Goal: Task Accomplishment & Management: Manage account settings

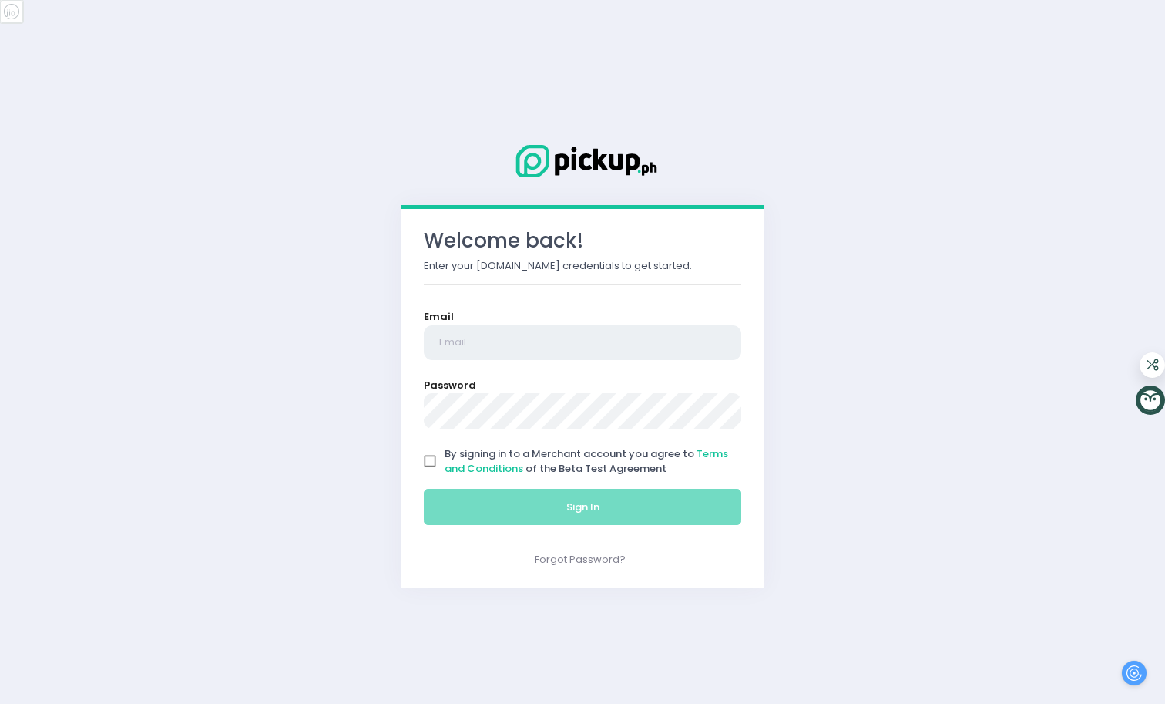
type input "[EMAIL_ADDRESS][DOMAIN_NAME]"
click at [432, 459] on input "By signing in to a Merchant account you agree to Terms and Conditions of the Be…" at bounding box center [429, 460] width 29 height 29
checkbox input "true"
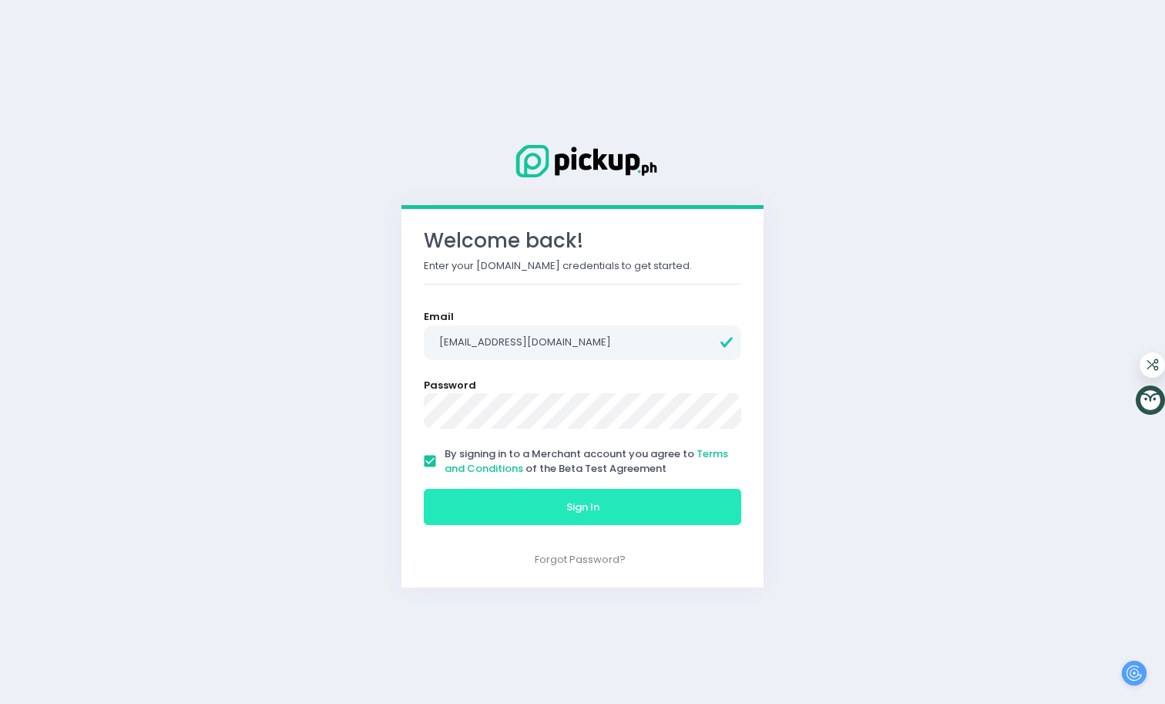
click at [525, 506] on button "Sign In" at bounding box center [583, 507] width 318 height 37
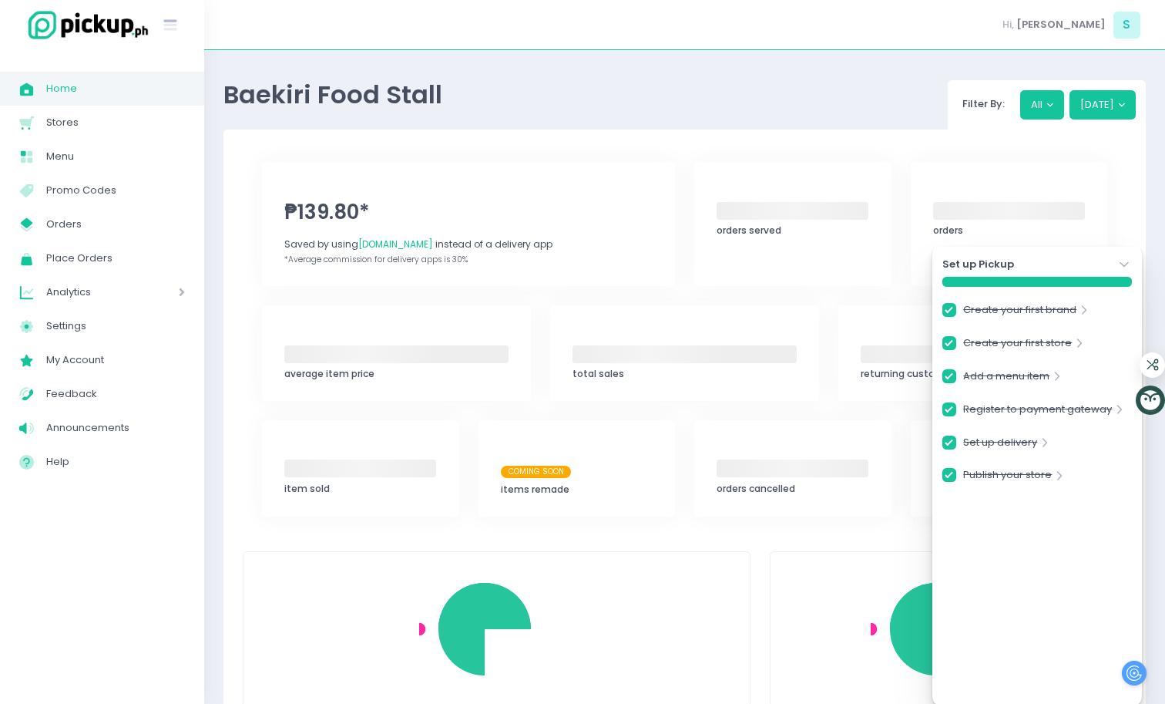
checkbox input "true"
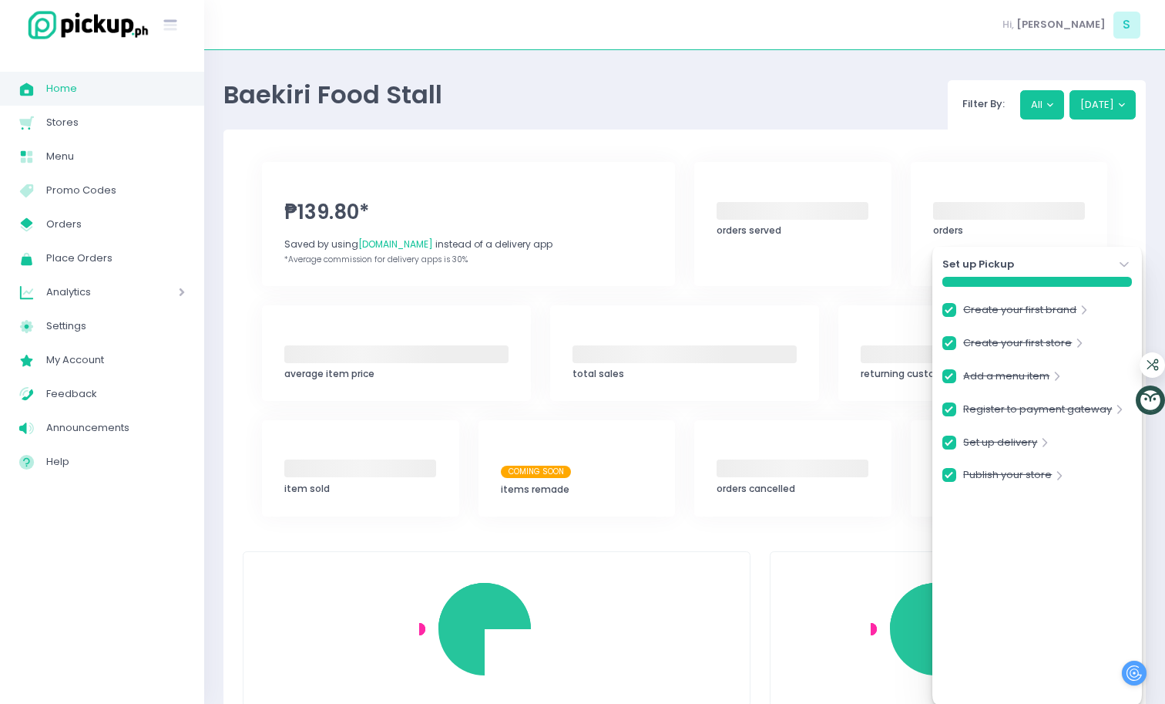
checkbox input "true"
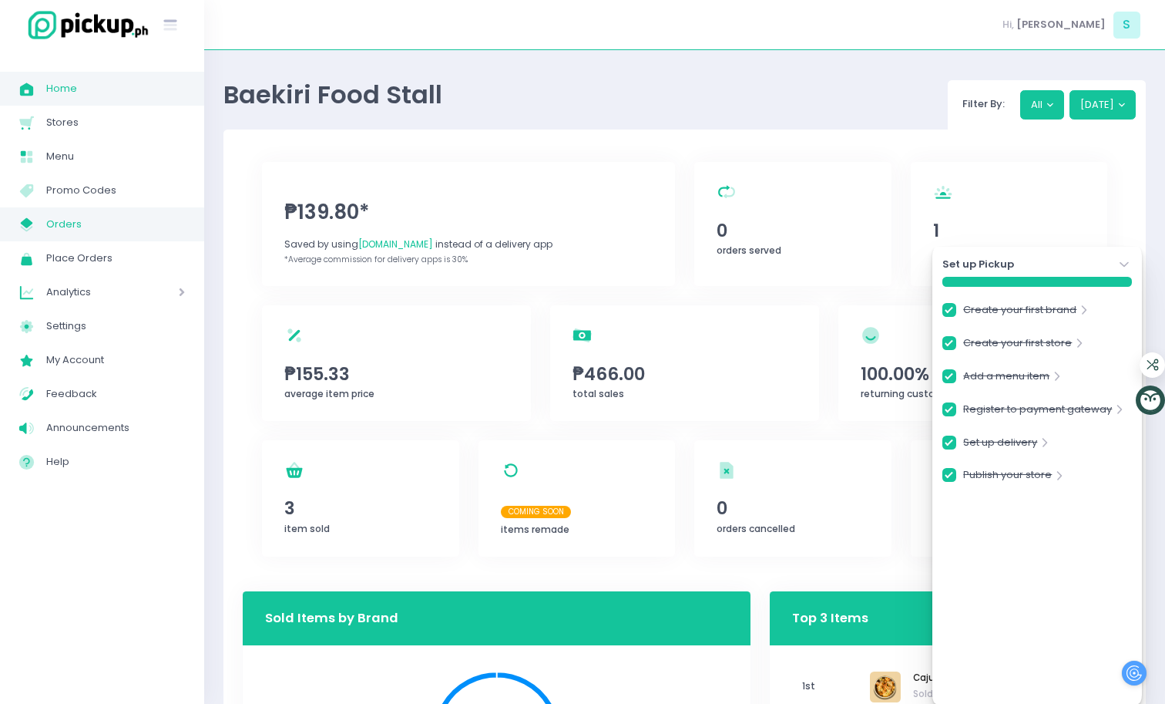
click at [56, 221] on span "Orders" at bounding box center [115, 224] width 139 height 20
checkbox input "true"
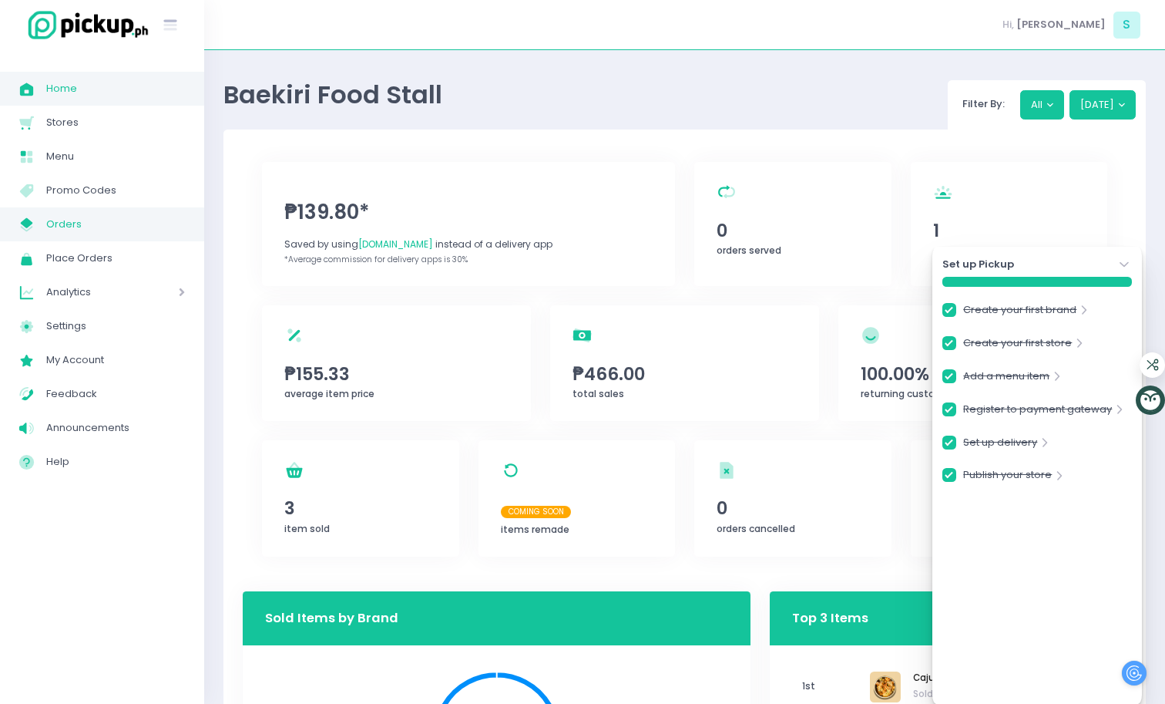
checkbox input "true"
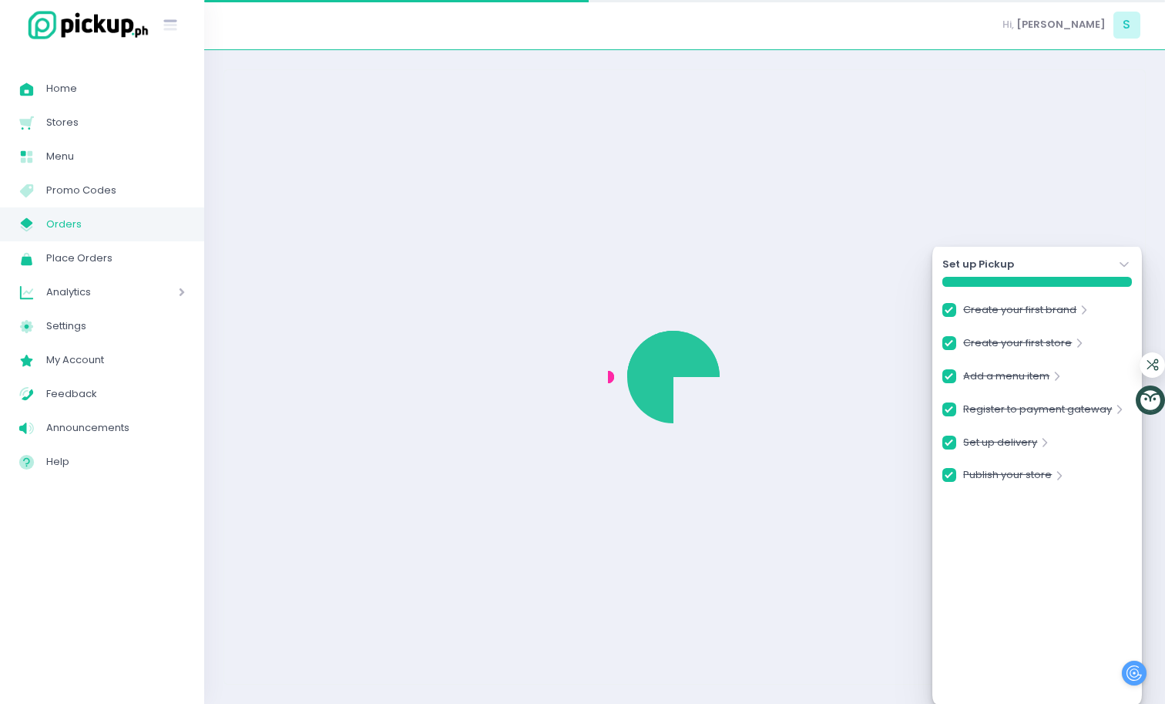
checkbox input "true"
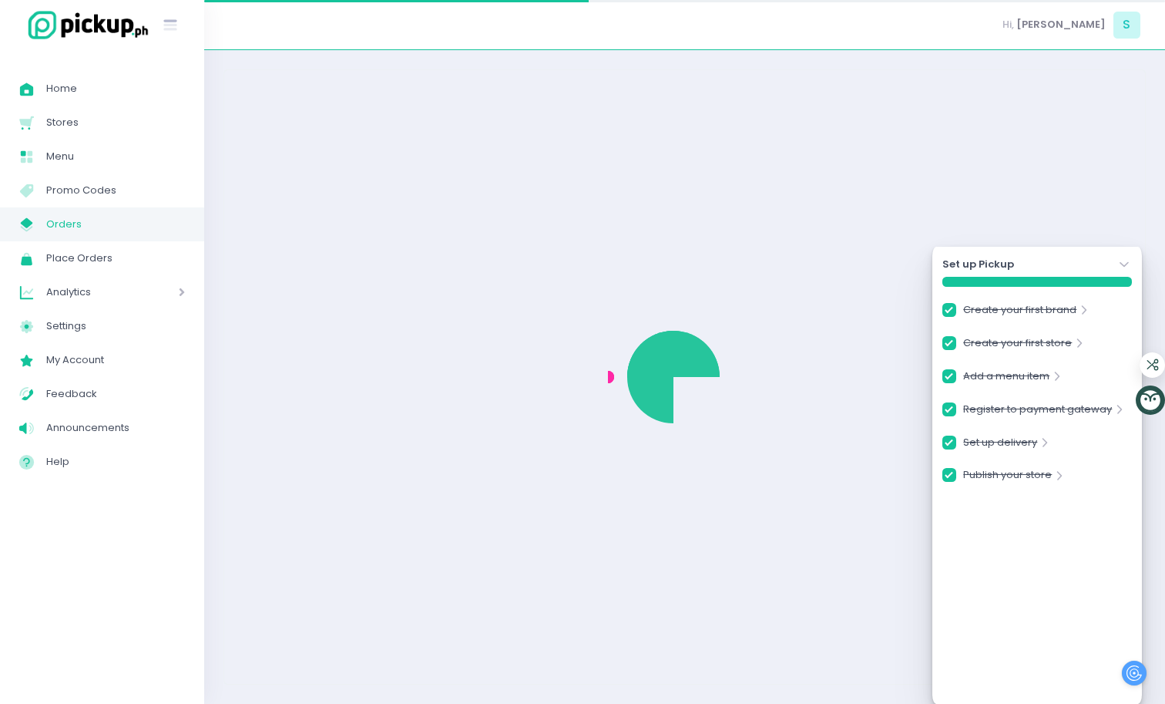
checkbox input "true"
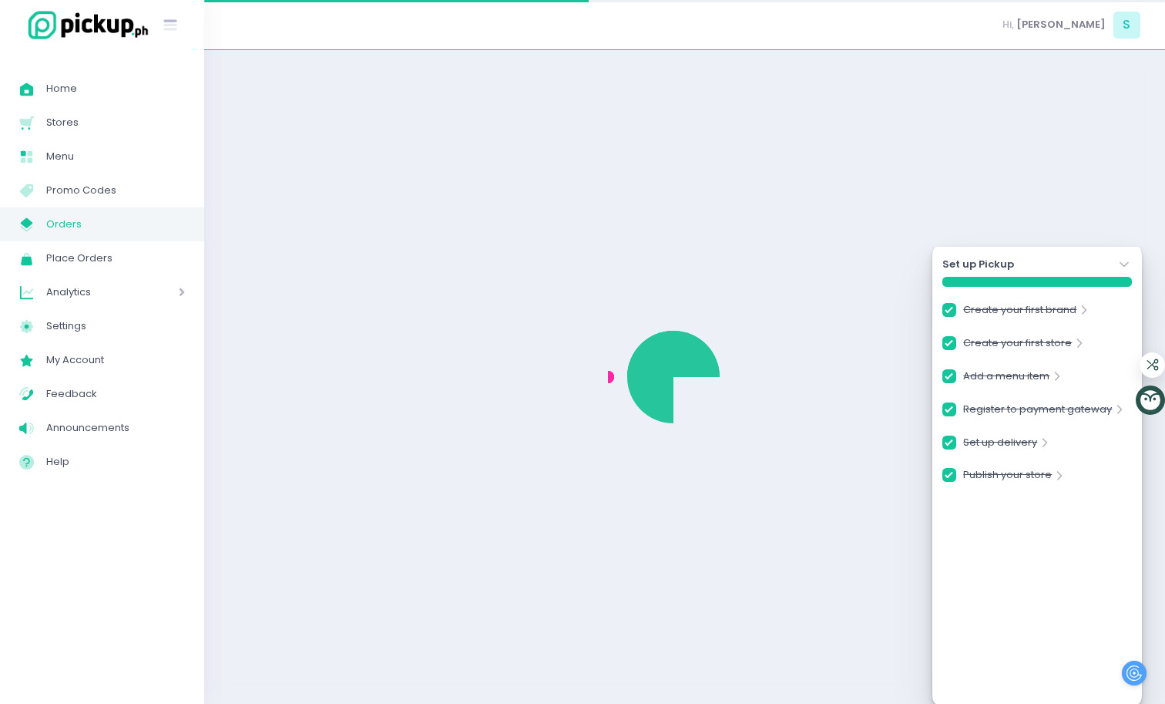
checkbox input "true"
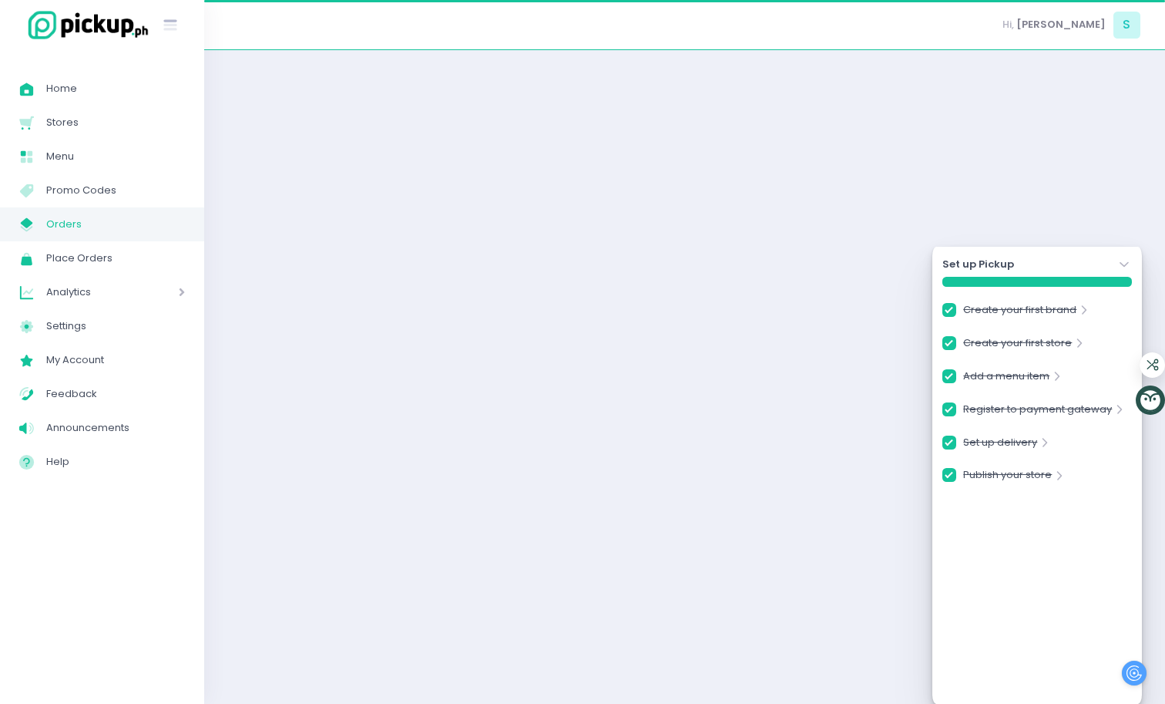
checkbox input "true"
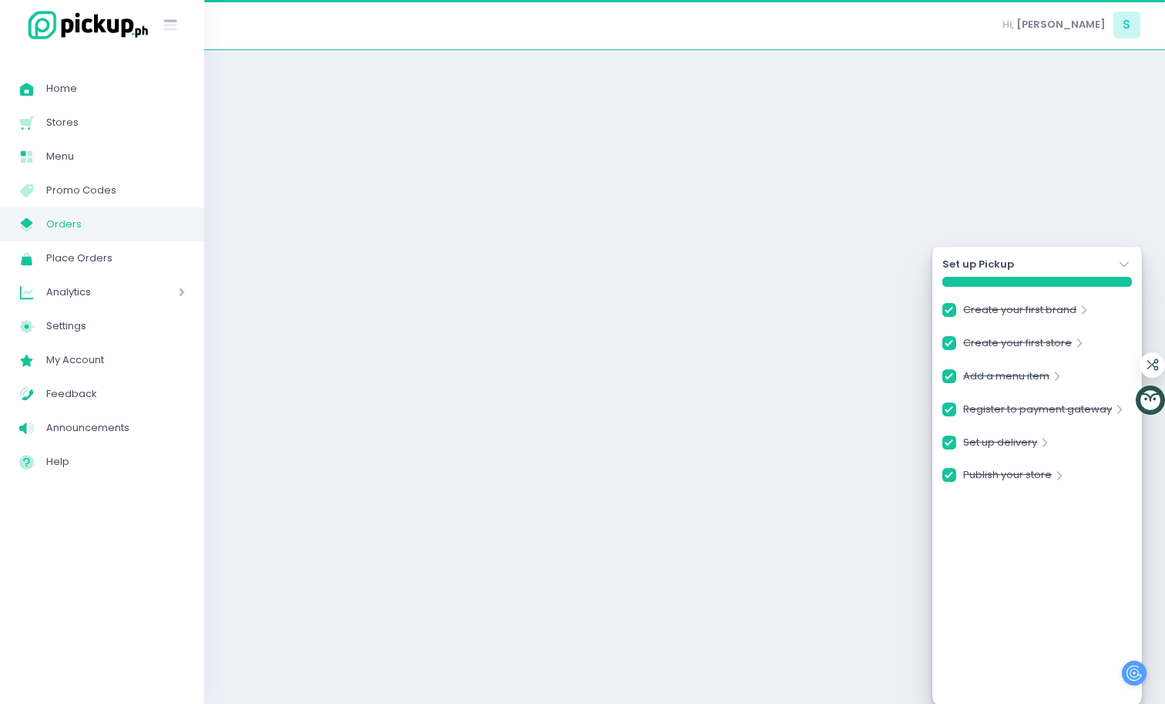
checkbox input "true"
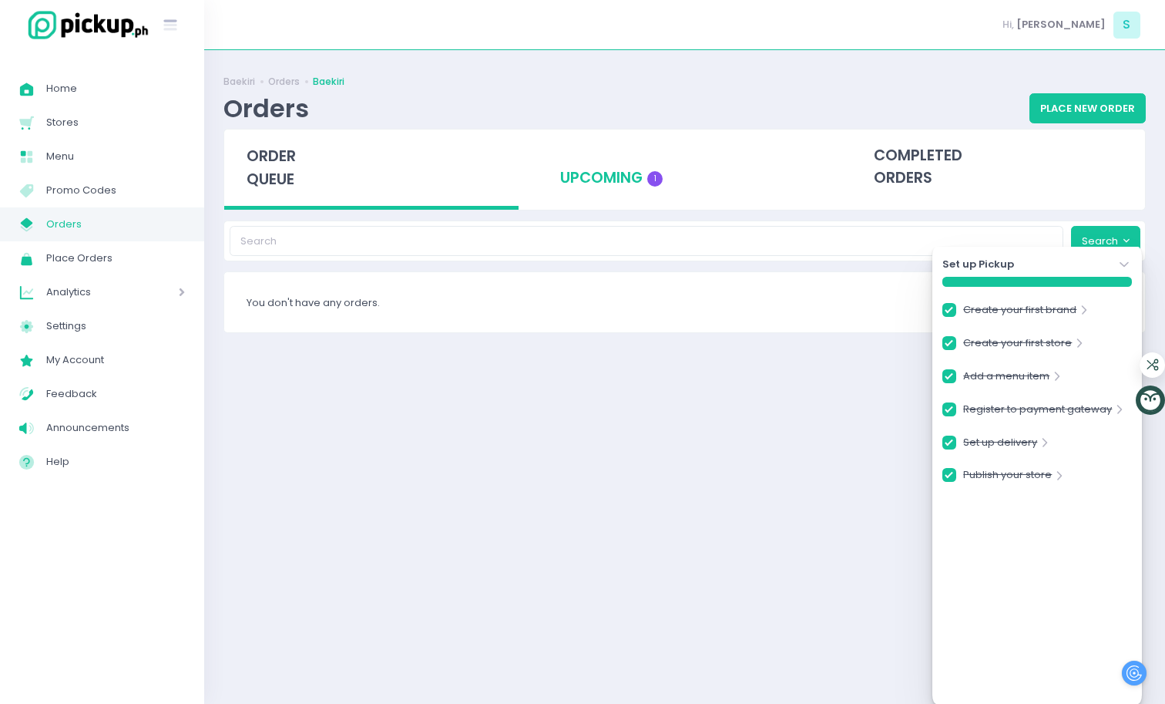
click at [602, 173] on div "upcoming 1" at bounding box center [685, 167] width 294 height 76
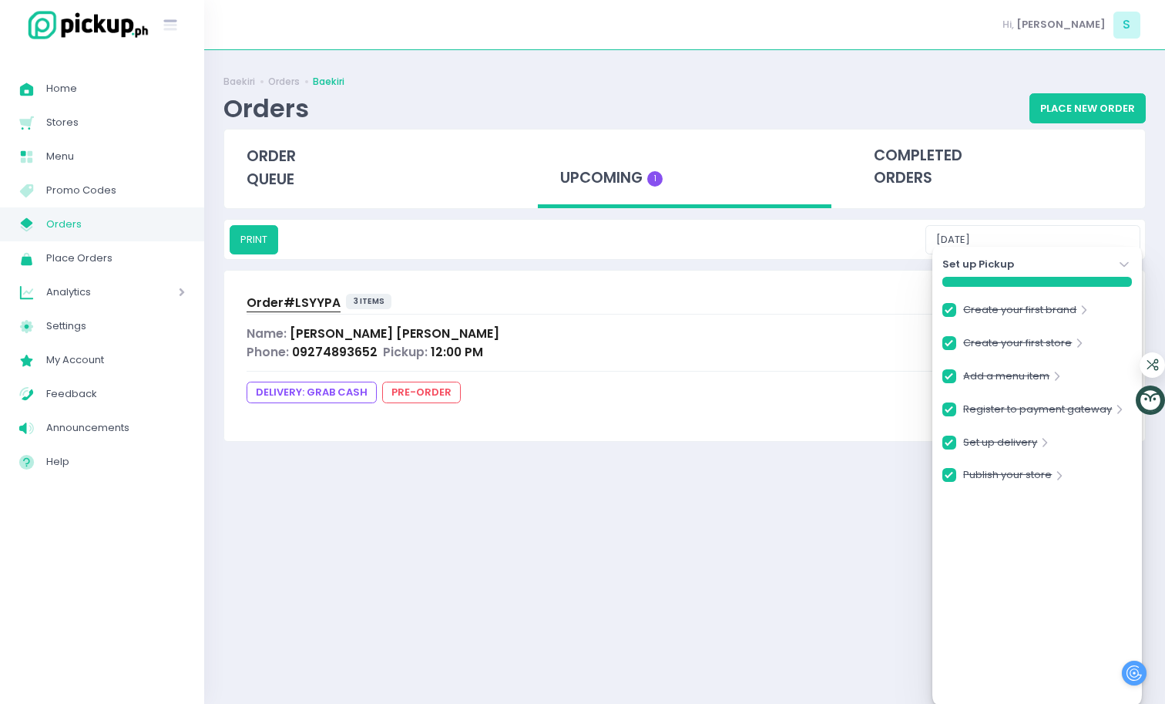
click at [1124, 262] on icon "Stockholm-icons / Navigation / Angle-down Created with Sketch." at bounding box center [1124, 264] width 15 height 15
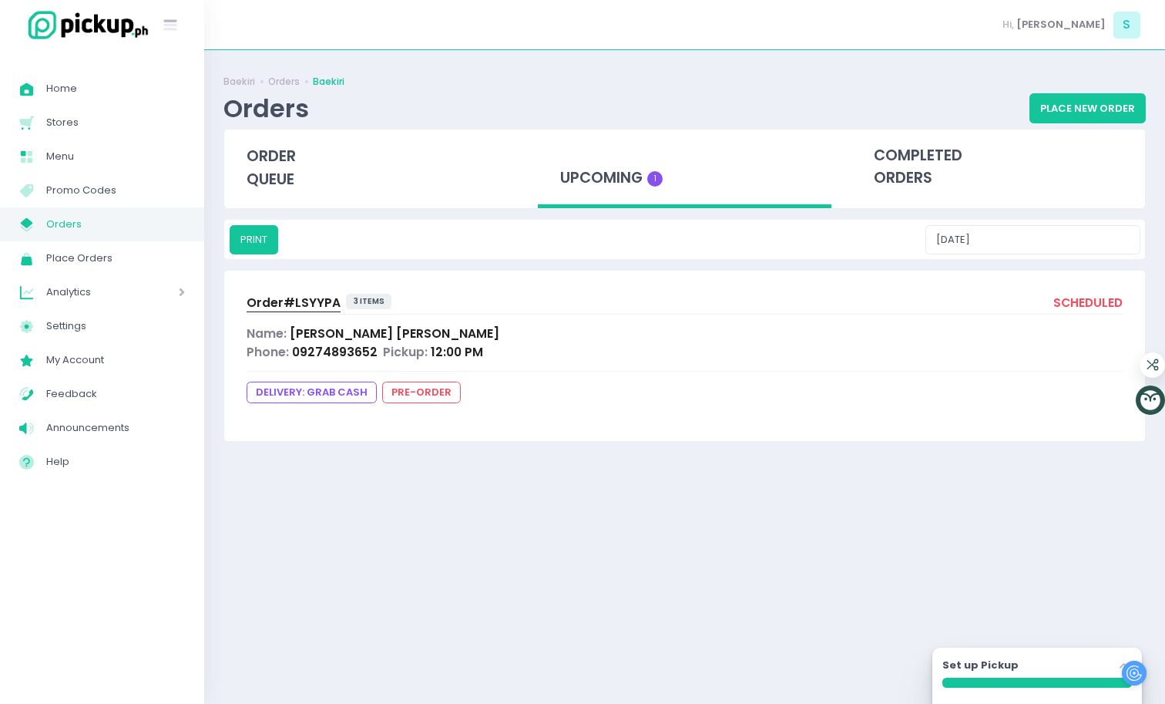
click at [717, 347] on div "Phone: 09274893652 Pickup: 12:00 PM" at bounding box center [685, 352] width 876 height 18
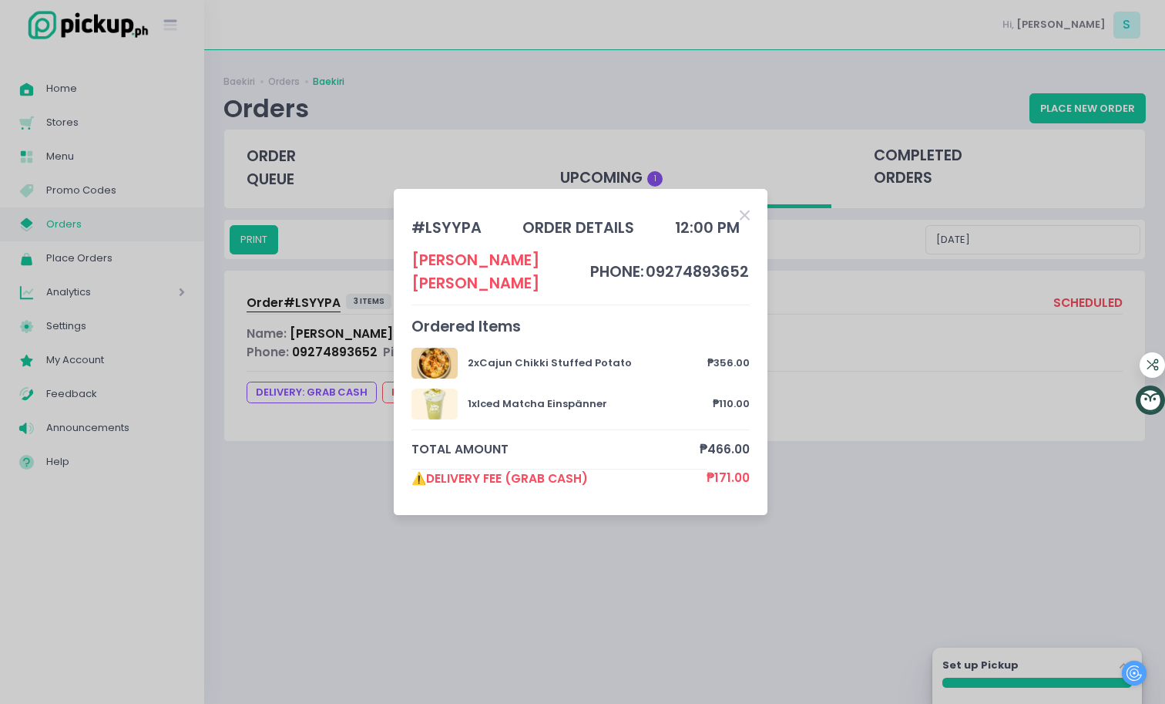
click at [749, 223] on icon "Close" at bounding box center [745, 215] width 10 height 15
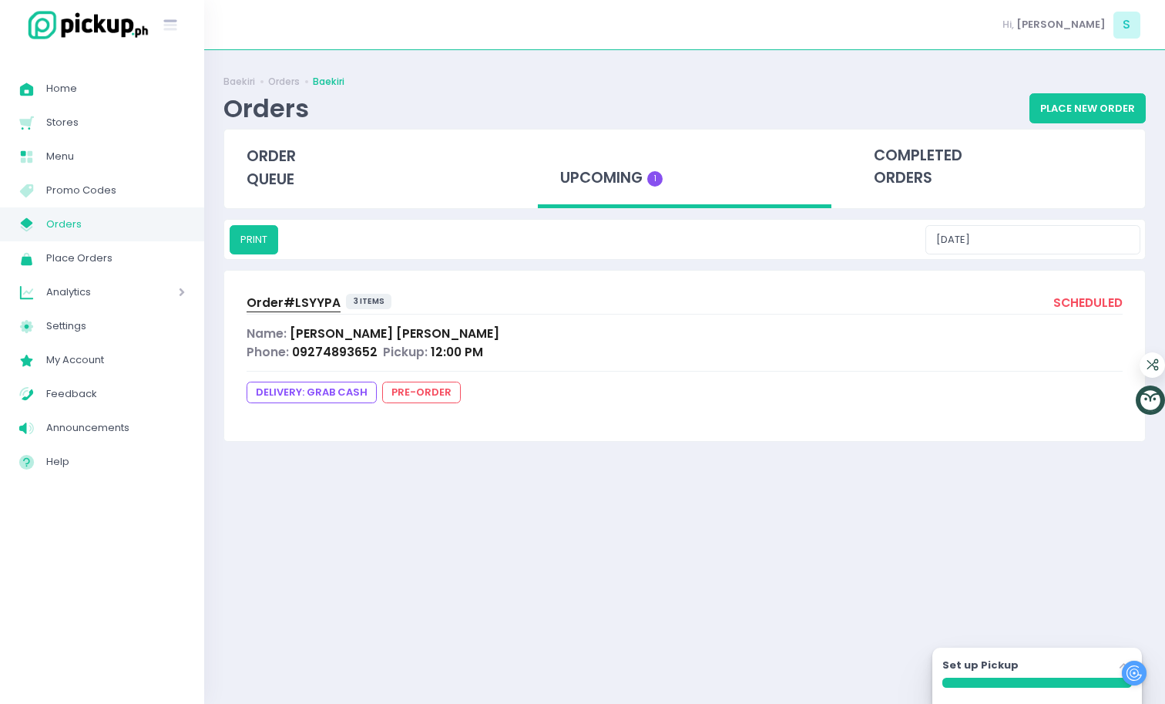
click at [1101, 306] on div "scheduled" at bounding box center [1087, 304] width 69 height 21
click at [1131, 21] on span "S" at bounding box center [1127, 25] width 27 height 27
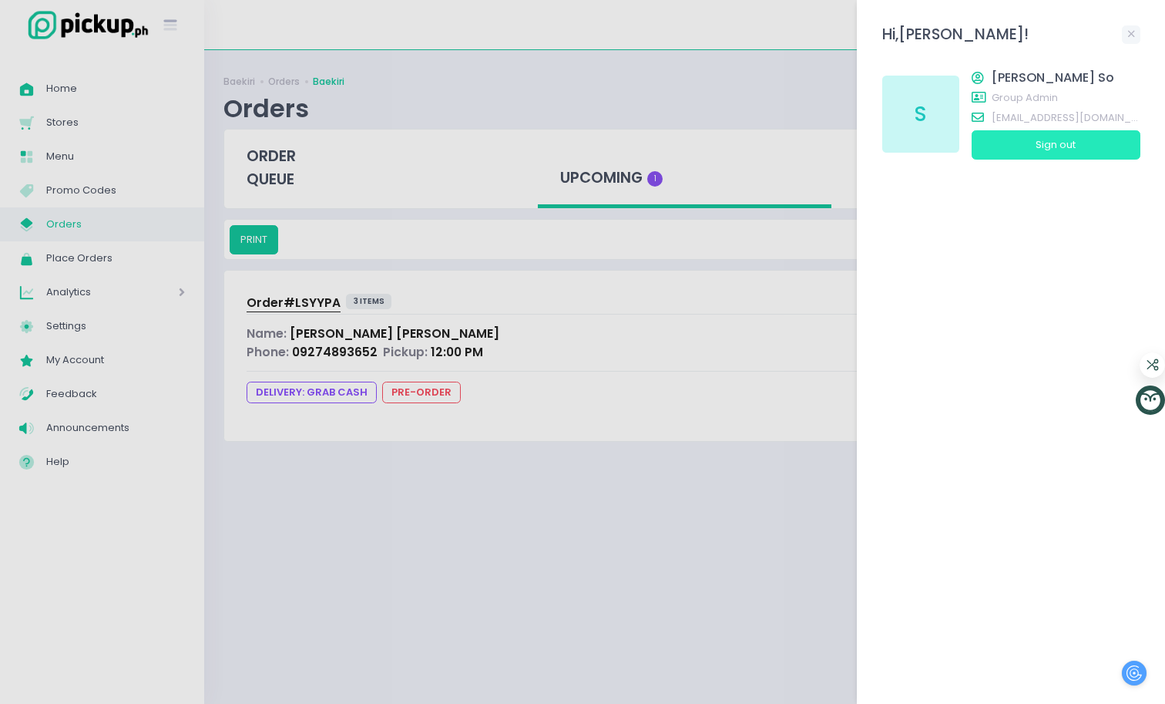
click at [1072, 135] on button "Sign out" at bounding box center [1056, 144] width 169 height 29
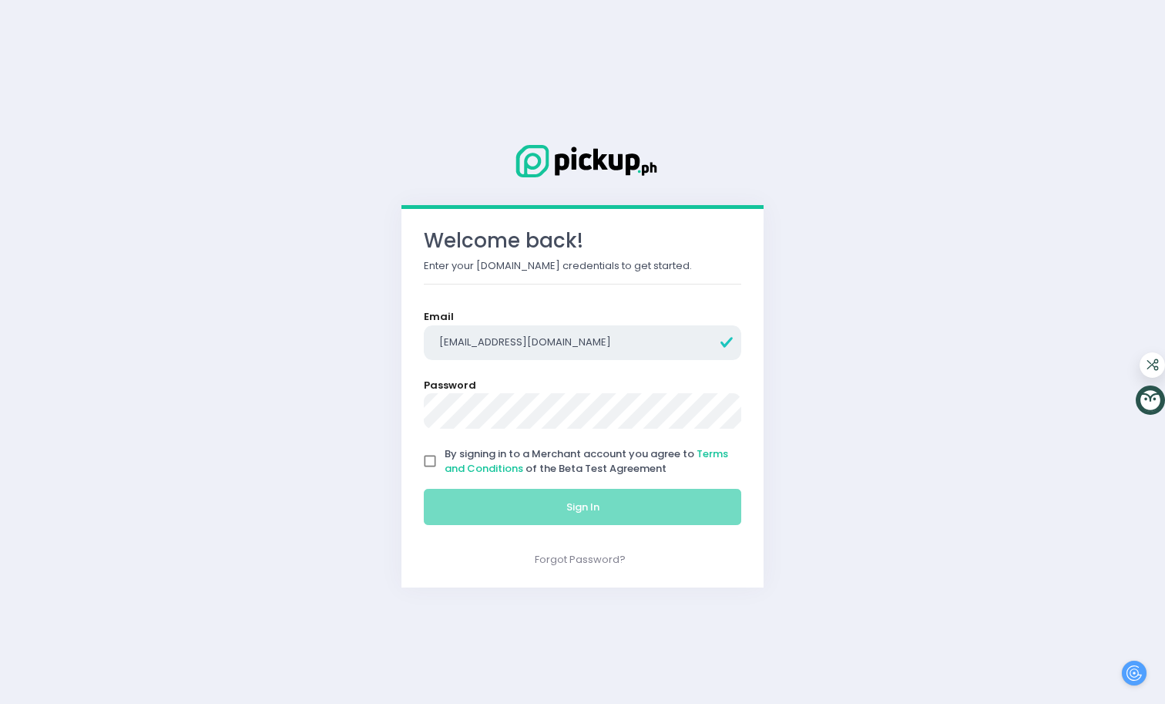
click at [539, 344] on input "[EMAIL_ADDRESS][DOMAIN_NAME]" at bounding box center [583, 342] width 318 height 35
type input "[EMAIL_ADDRESS][DOMAIN_NAME]"
click at [435, 459] on input "By signing in to a Merchant account you agree to Terms and Conditions of the Be…" at bounding box center [429, 460] width 29 height 29
checkbox input "true"
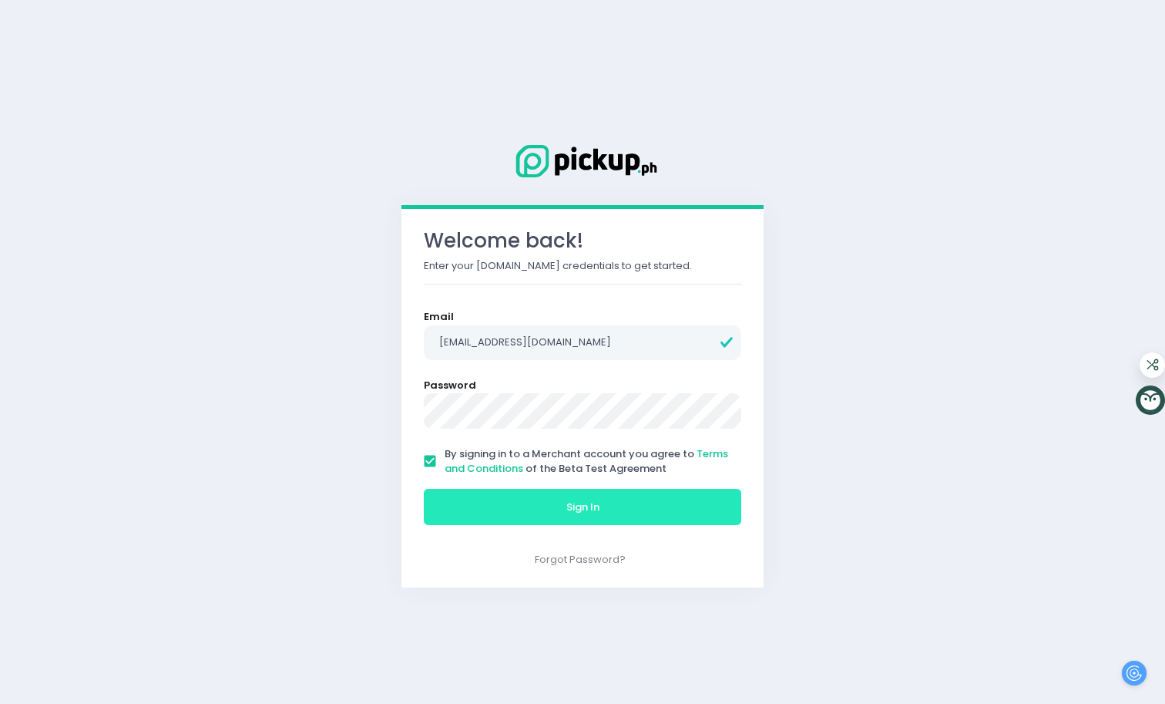
click at [485, 498] on button "Sign In" at bounding box center [583, 507] width 318 height 37
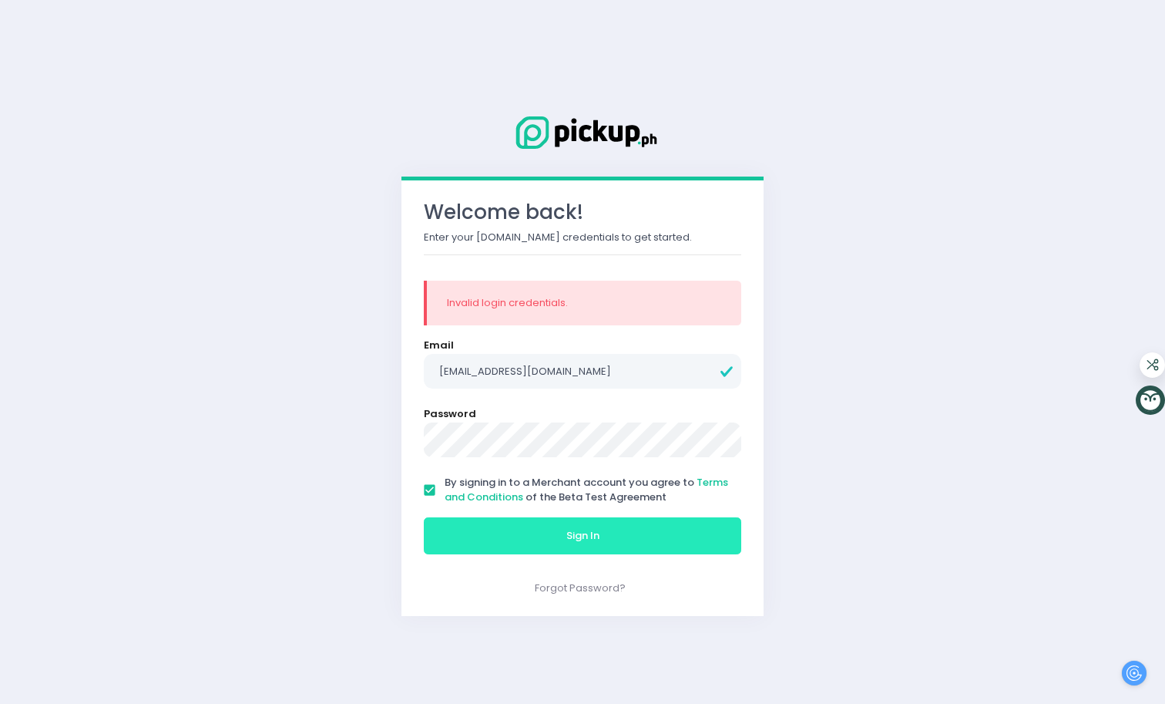
click at [514, 539] on button "Sign In" at bounding box center [583, 535] width 318 height 37
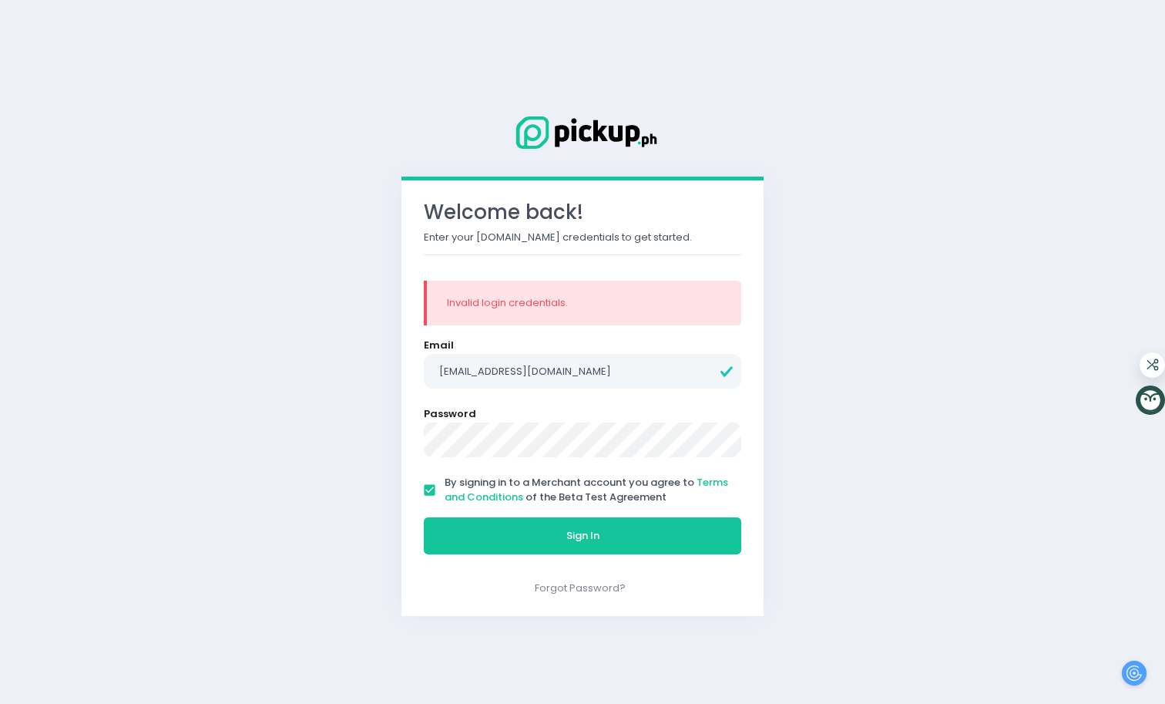
click at [424, 517] on button "Sign In" at bounding box center [583, 535] width 318 height 37
click at [970, 198] on div "Welcome back! Enter your [DOMAIN_NAME] credentials to get started. Invalid logi…" at bounding box center [582, 352] width 1165 height 704
click at [998, 279] on div "Welcome back! Enter your [DOMAIN_NAME] credentials to get started. Invalid logi…" at bounding box center [582, 352] width 1165 height 704
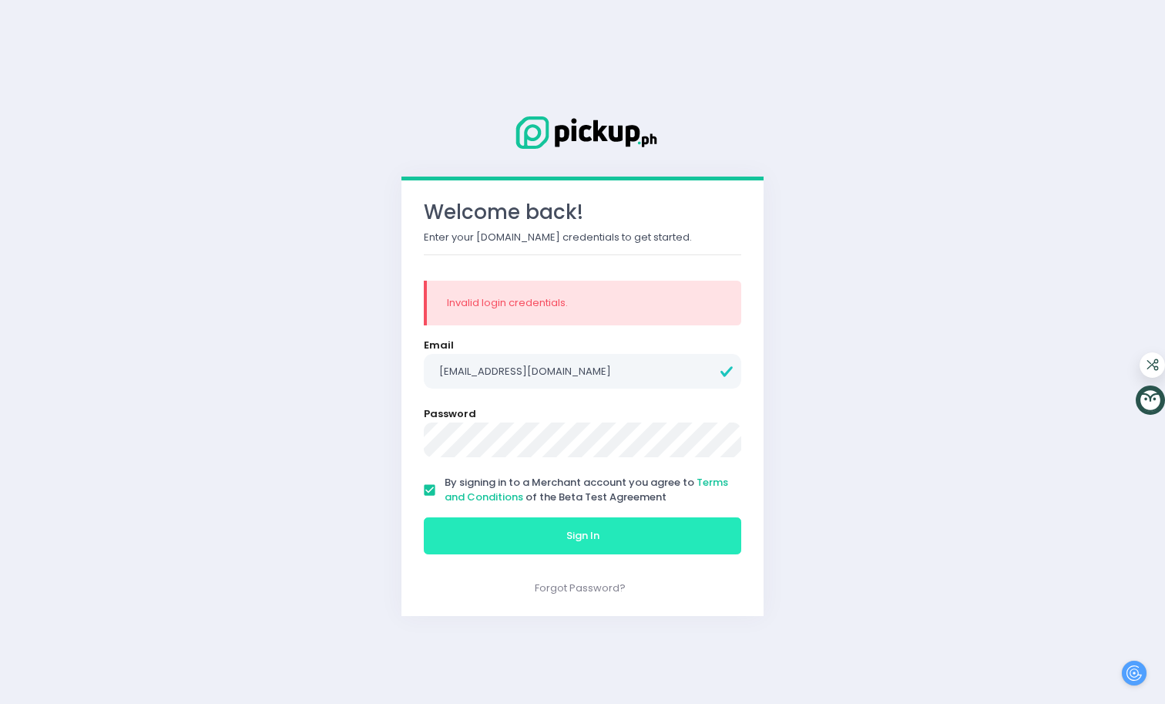
click at [698, 537] on button "Sign In" at bounding box center [583, 535] width 318 height 37
click at [559, 537] on button "Sign In" at bounding box center [583, 535] width 318 height 37
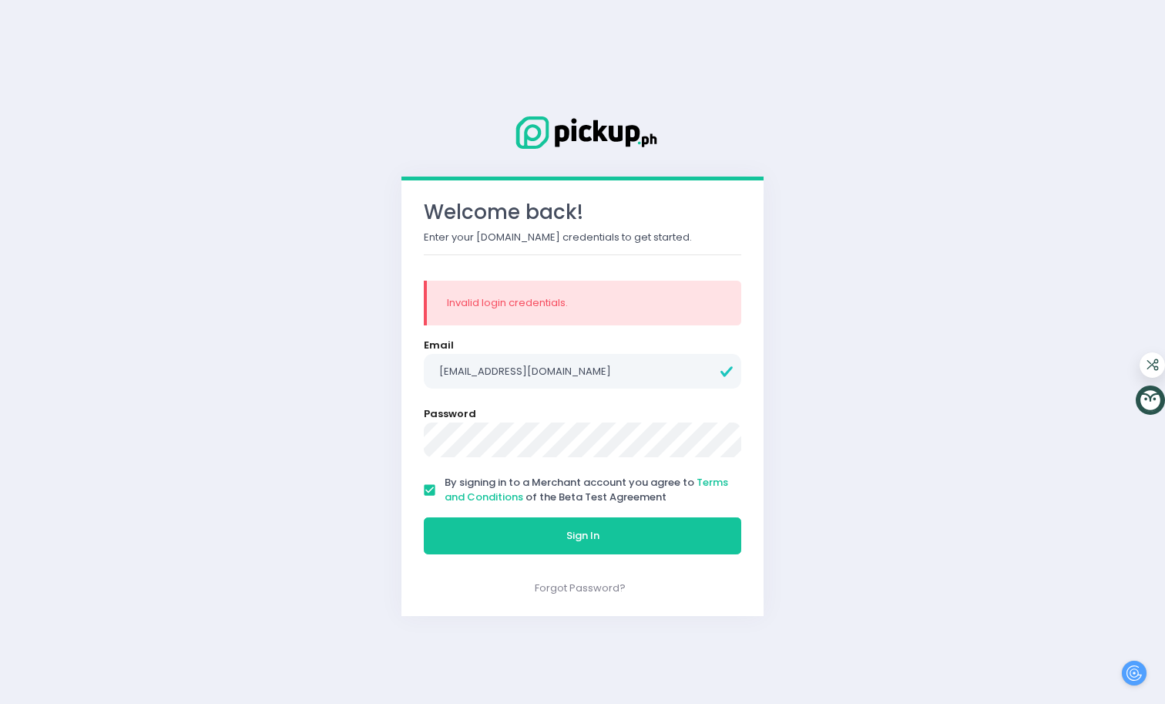
click at [424, 517] on button "Sign In" at bounding box center [583, 535] width 318 height 37
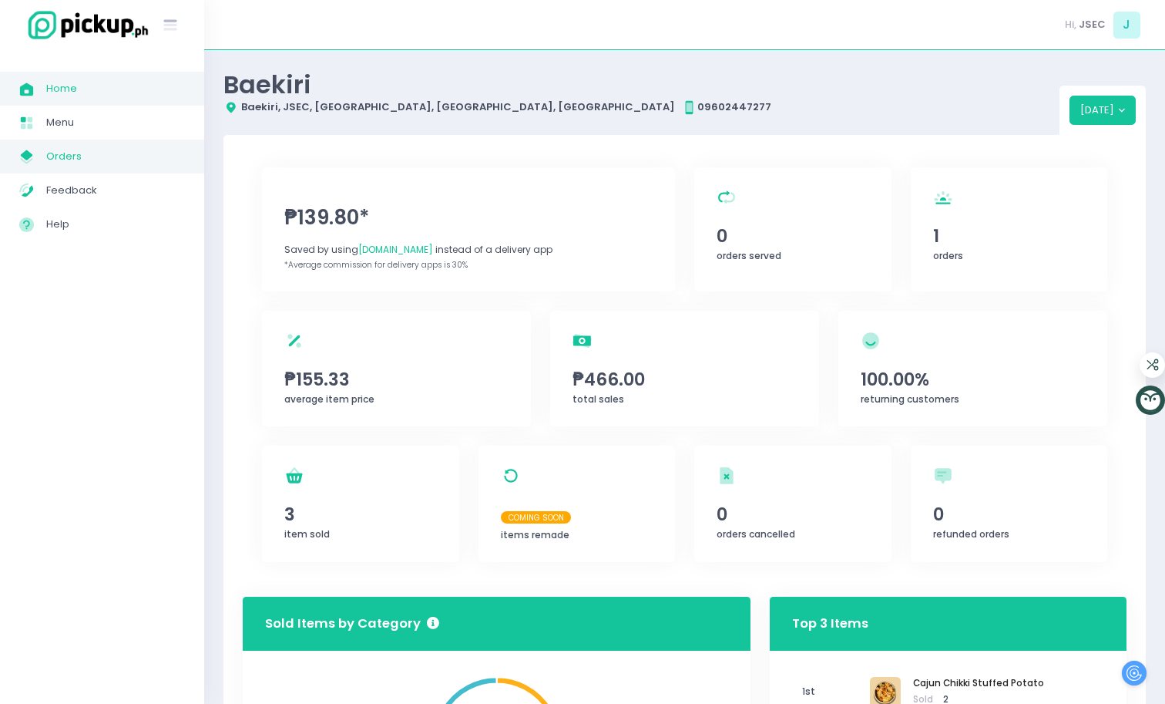
click at [73, 153] on span "Orders" at bounding box center [115, 156] width 139 height 20
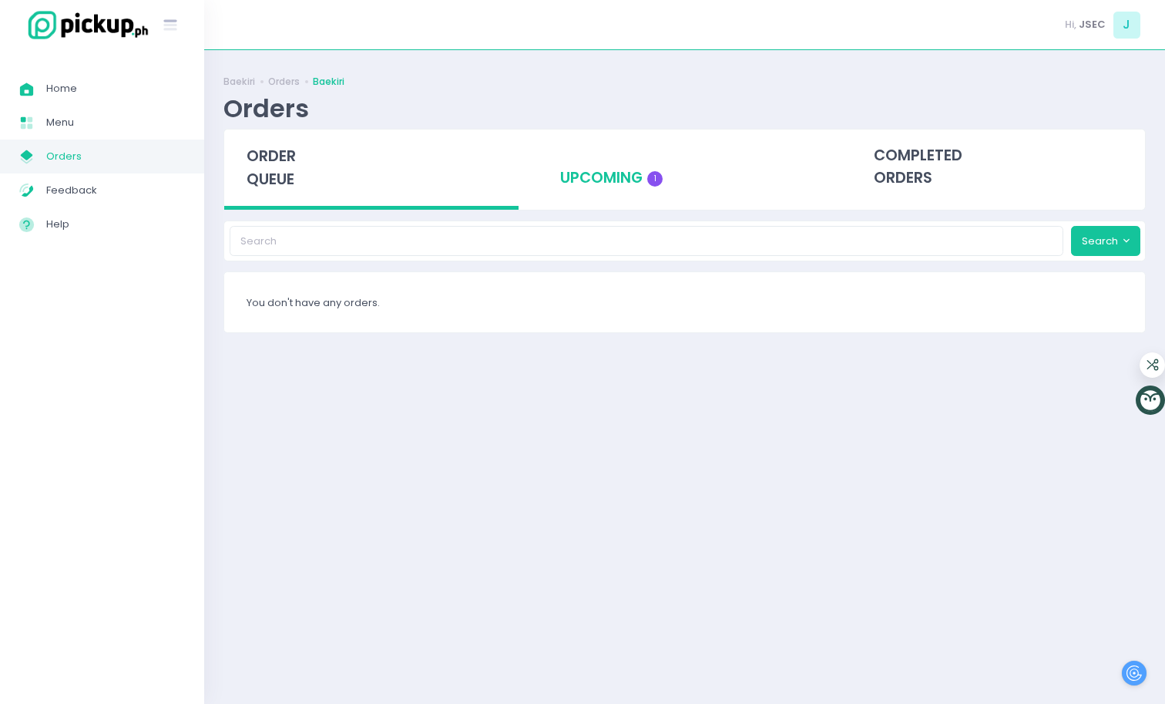
click at [650, 174] on span "1" at bounding box center [654, 178] width 15 height 15
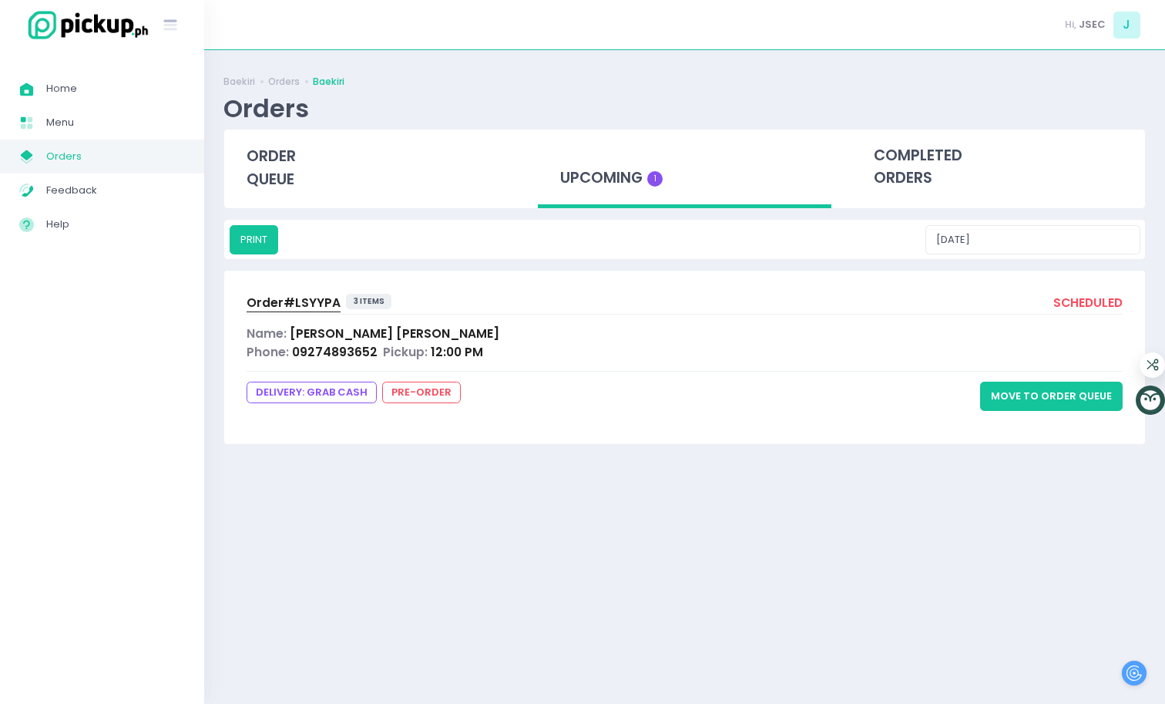
click at [288, 300] on span "Order# LSYYPA" at bounding box center [294, 302] width 94 height 16
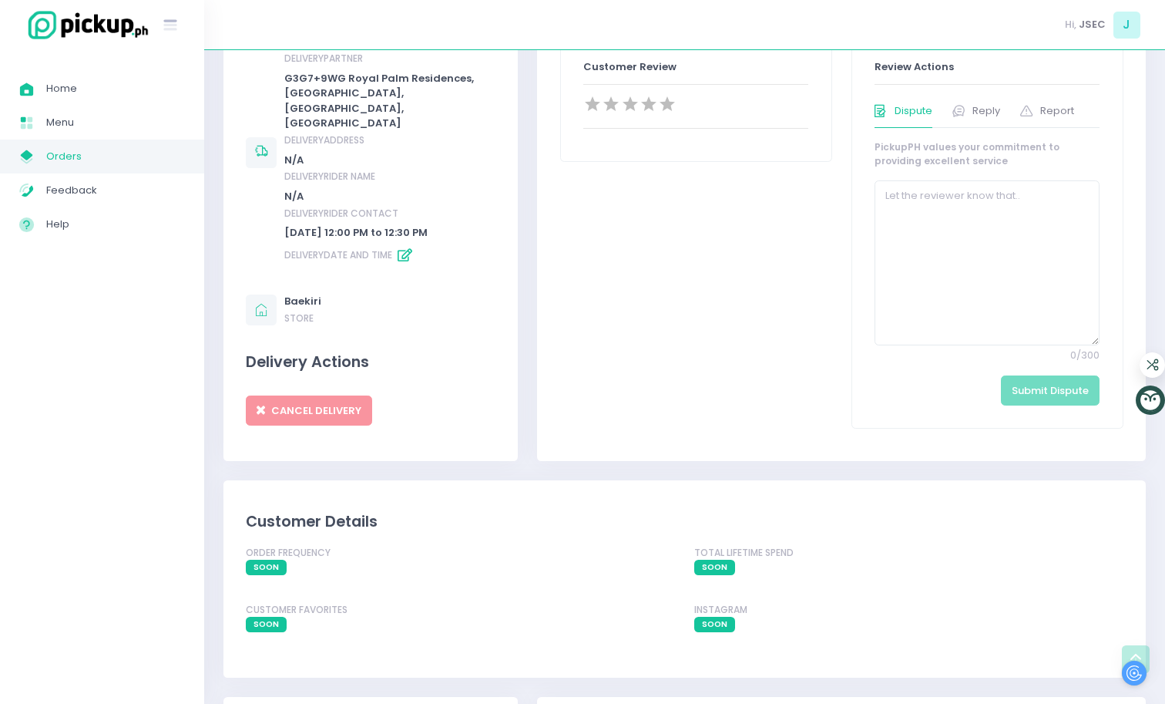
scroll to position [655, 0]
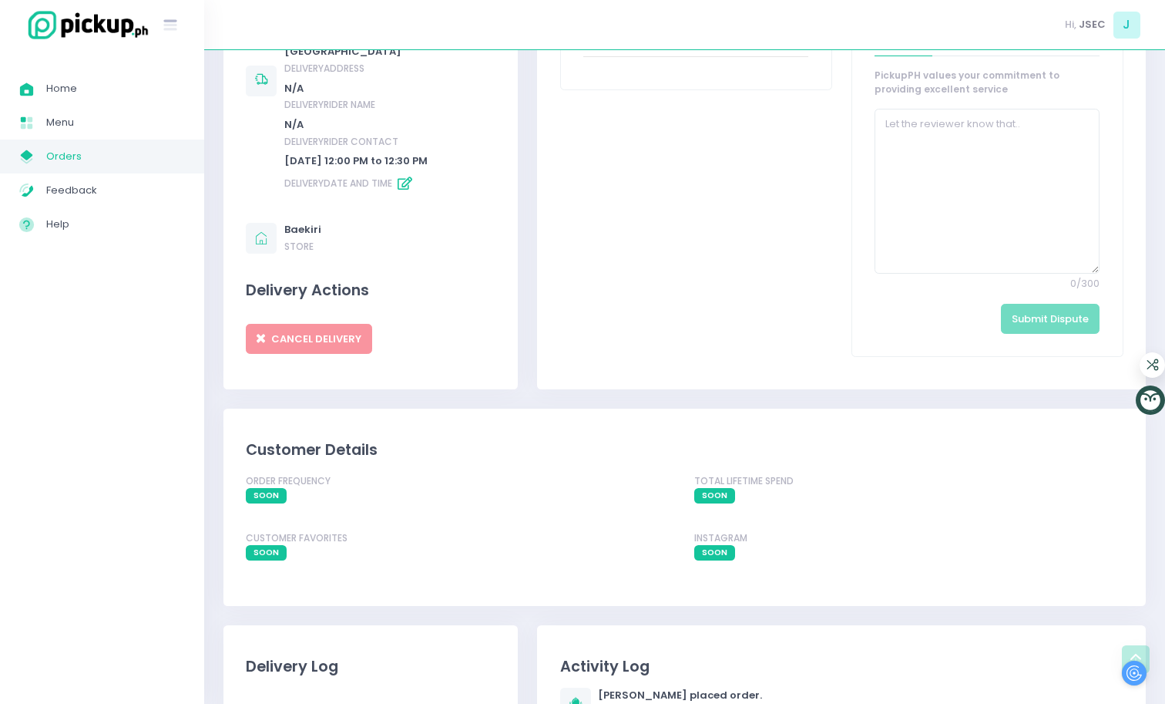
click at [326, 334] on div "Delivery Information GRAB MOTORCYCLE delivery partner G3G7+9WG [GEOGRAPHIC_DATA…" at bounding box center [370, 145] width 294 height 488
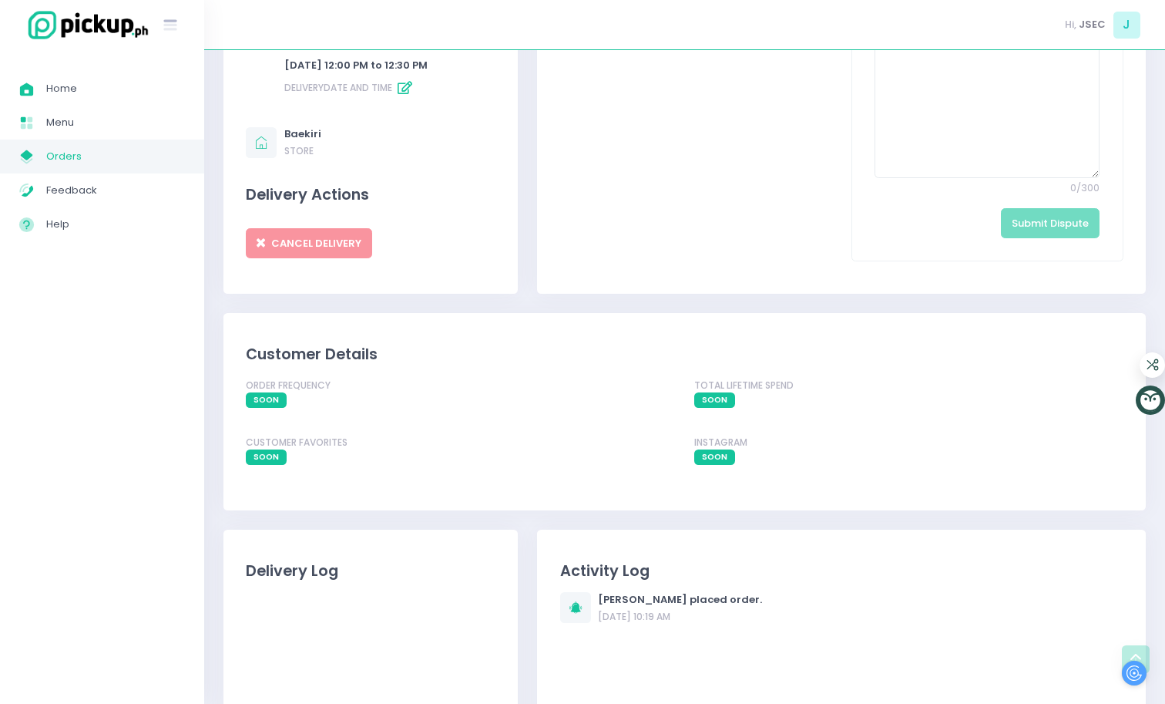
scroll to position [981, 0]
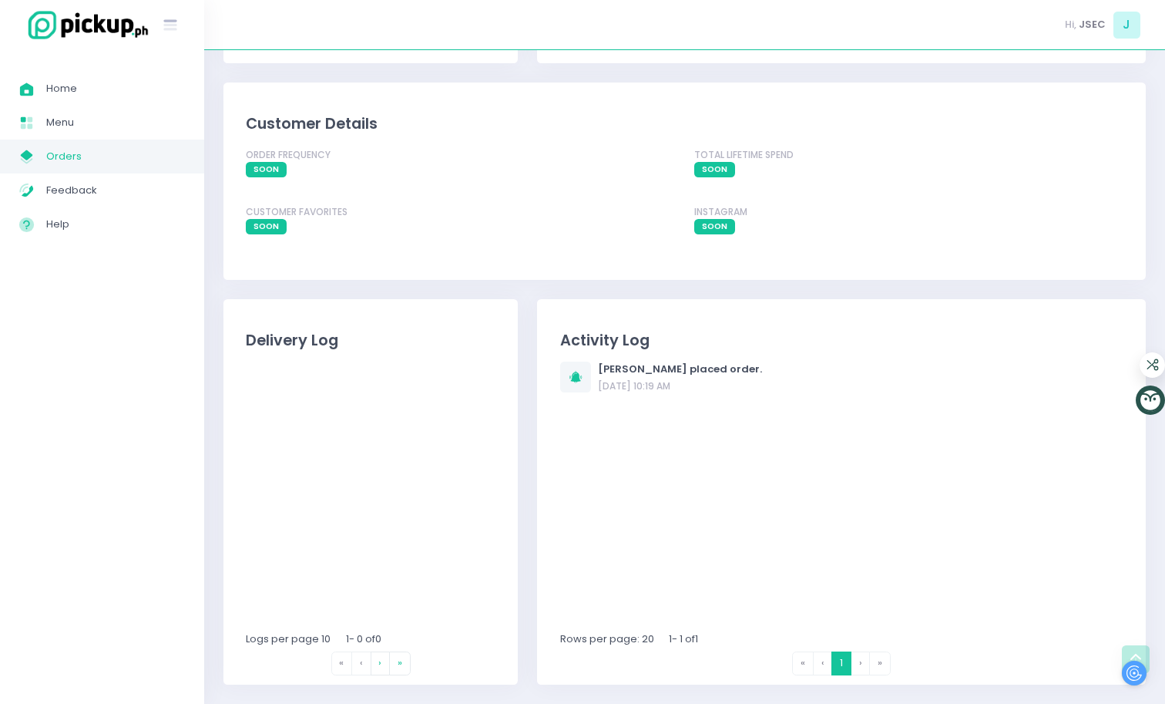
click at [452, 476] on div at bounding box center [371, 496] width 250 height 270
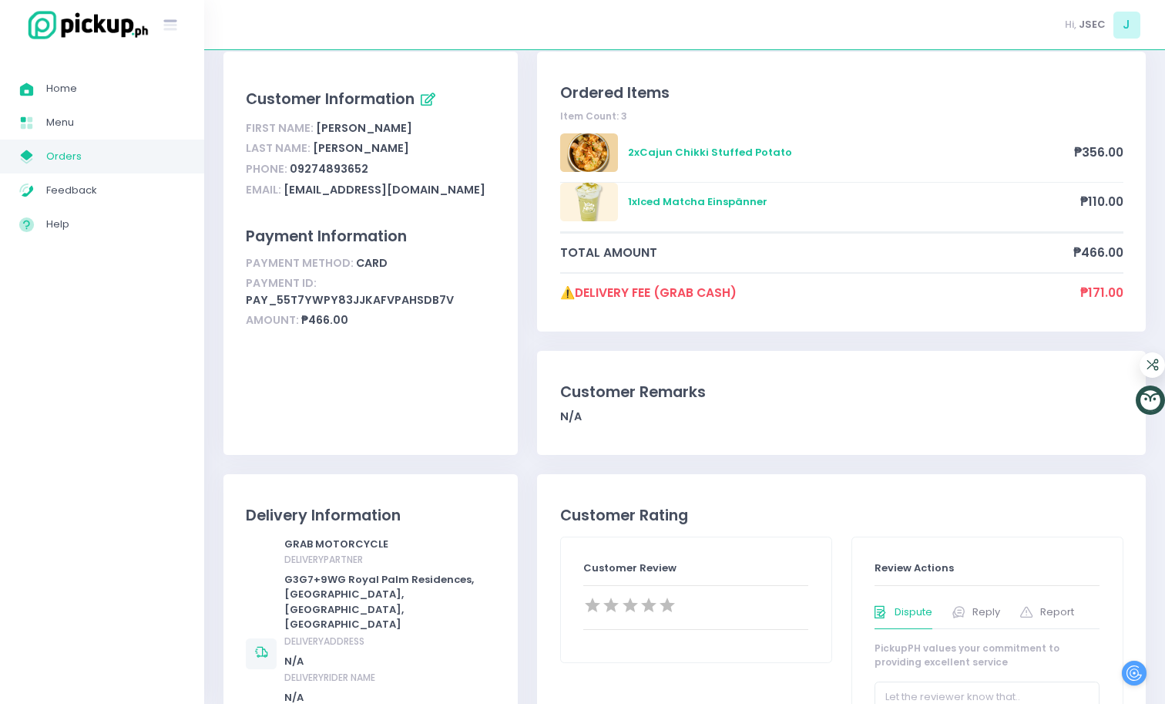
scroll to position [99, 0]
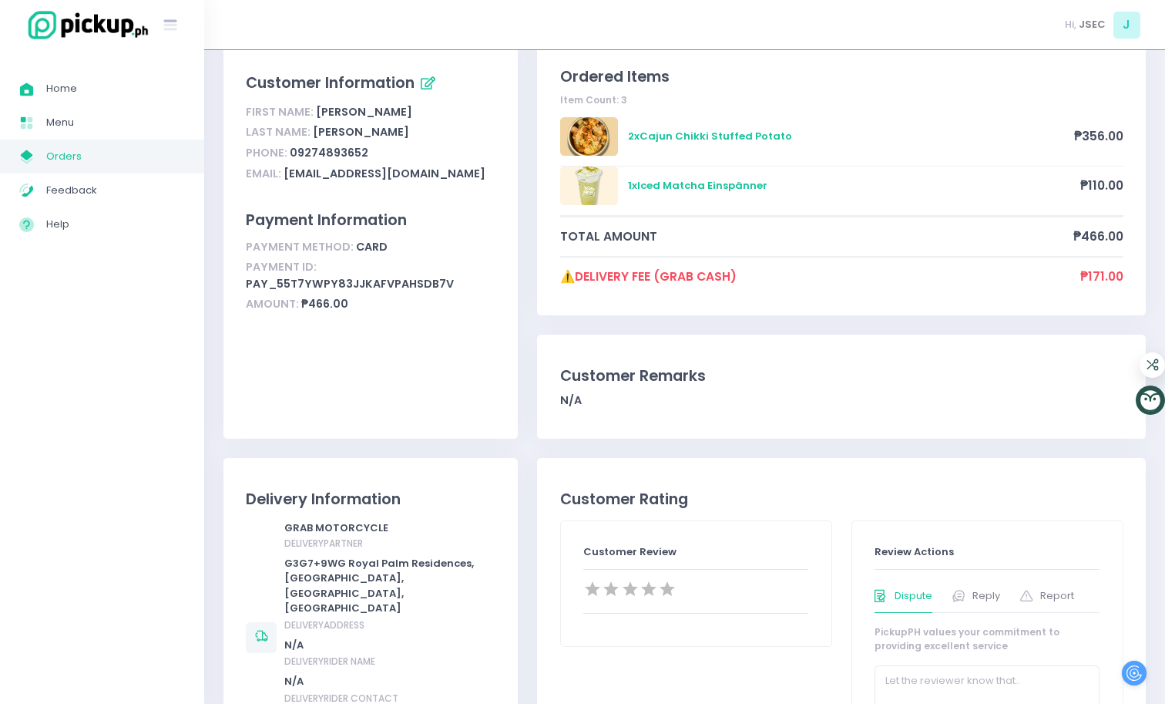
click at [532, 316] on div "Ordered Items Item Count: 3 2 x Cajun Chikki Stuffed Potato ₱356.00 1 x Iced Ma…" at bounding box center [842, 246] width 628 height 422
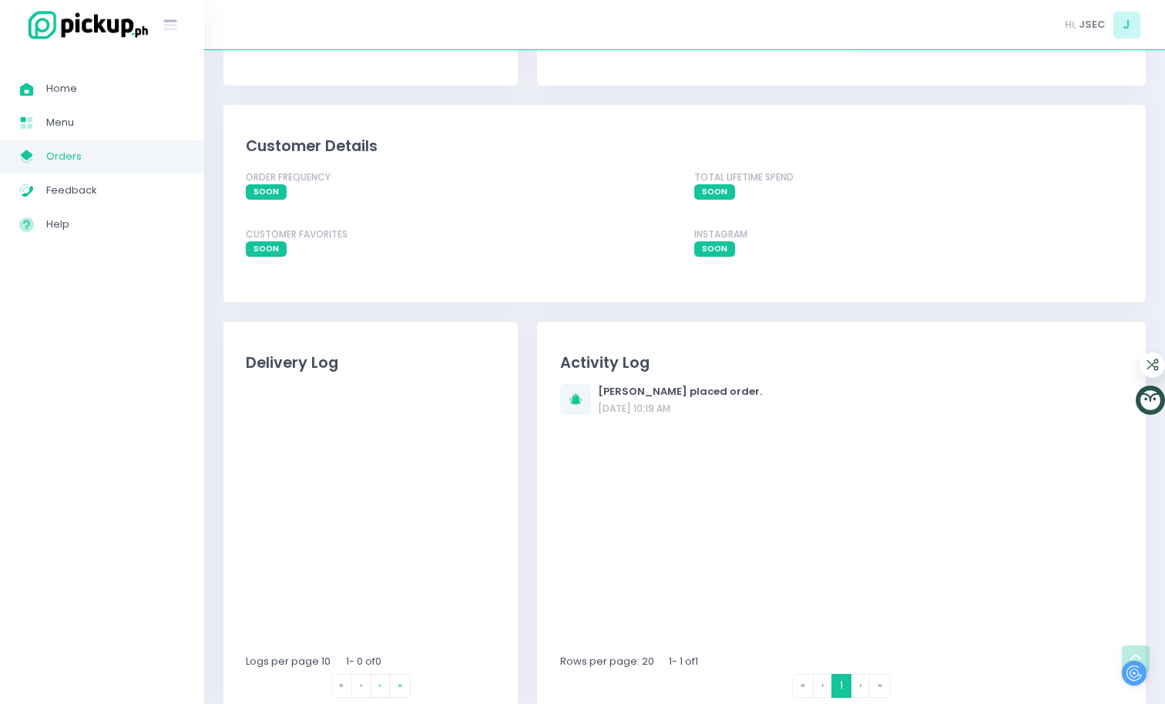
scroll to position [963, 0]
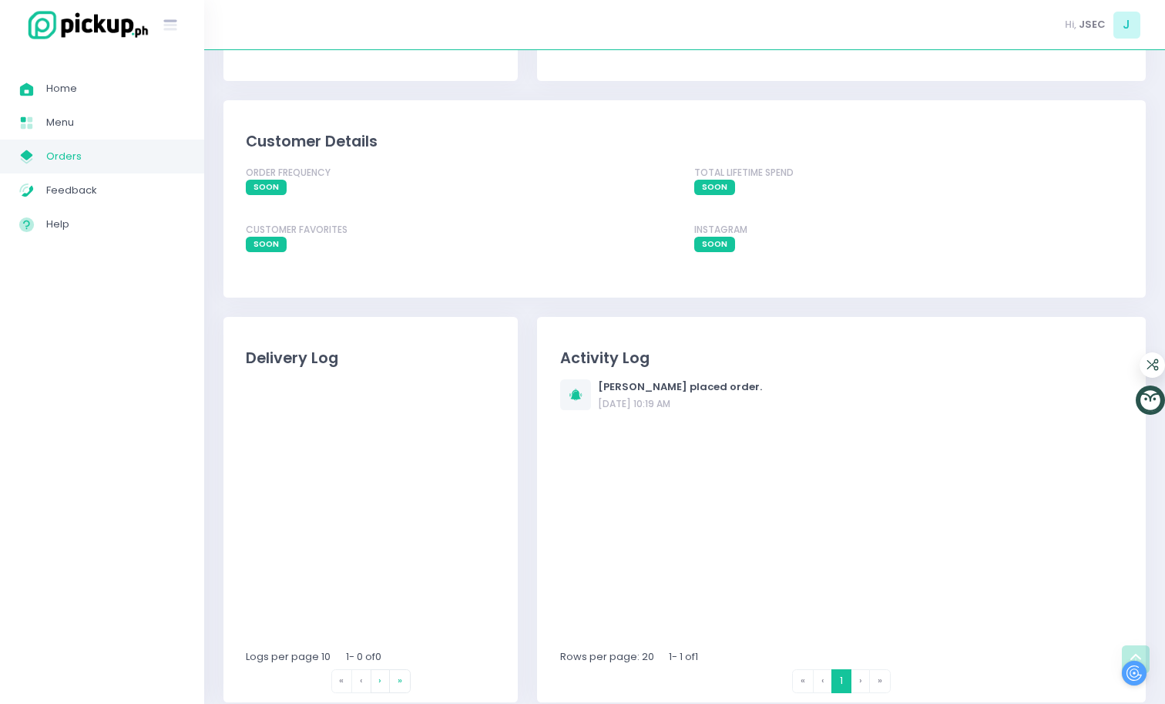
click at [526, 325] on div "Delivery Log Logs per page 10 1 - 0 of 0 « First ‹ Previous › Next » Last" at bounding box center [371, 509] width 314 height 385
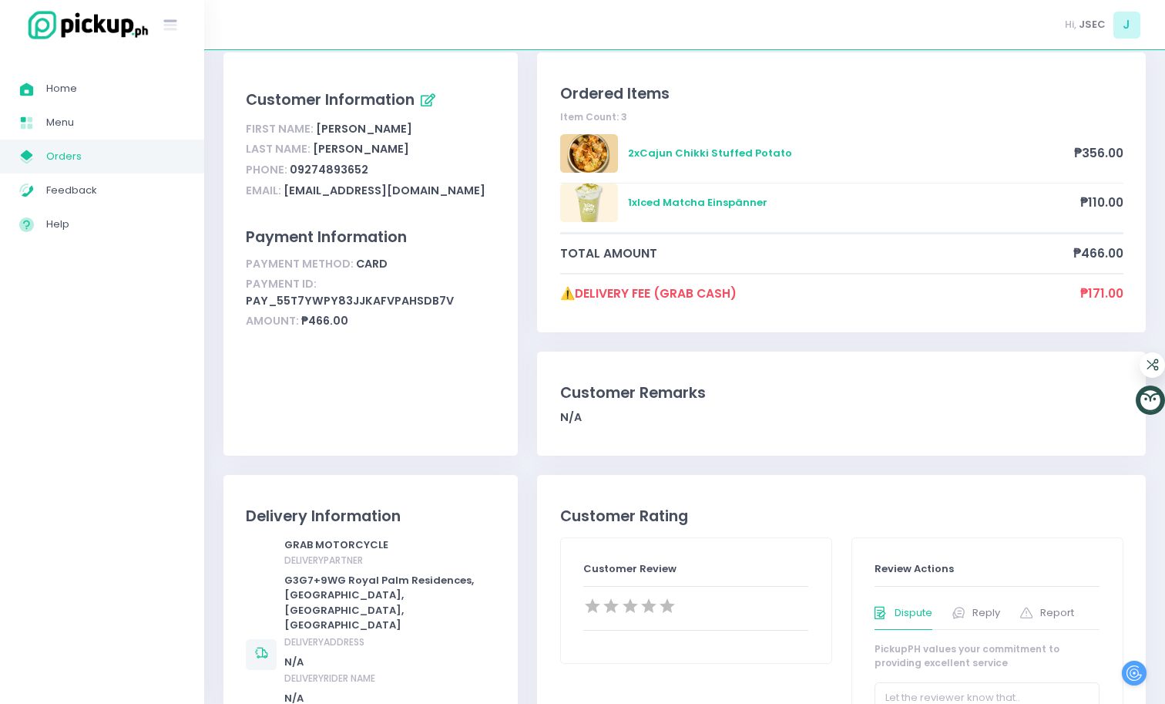
scroll to position [0, 0]
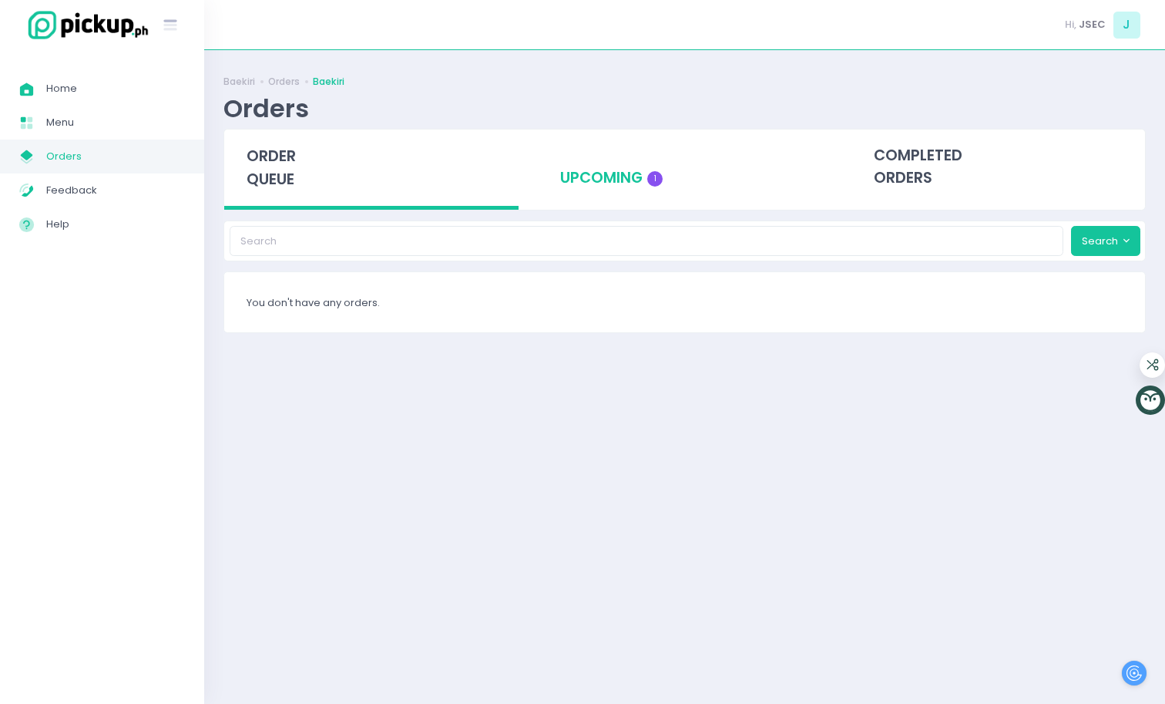
click at [563, 180] on div "upcoming 1" at bounding box center [685, 167] width 294 height 76
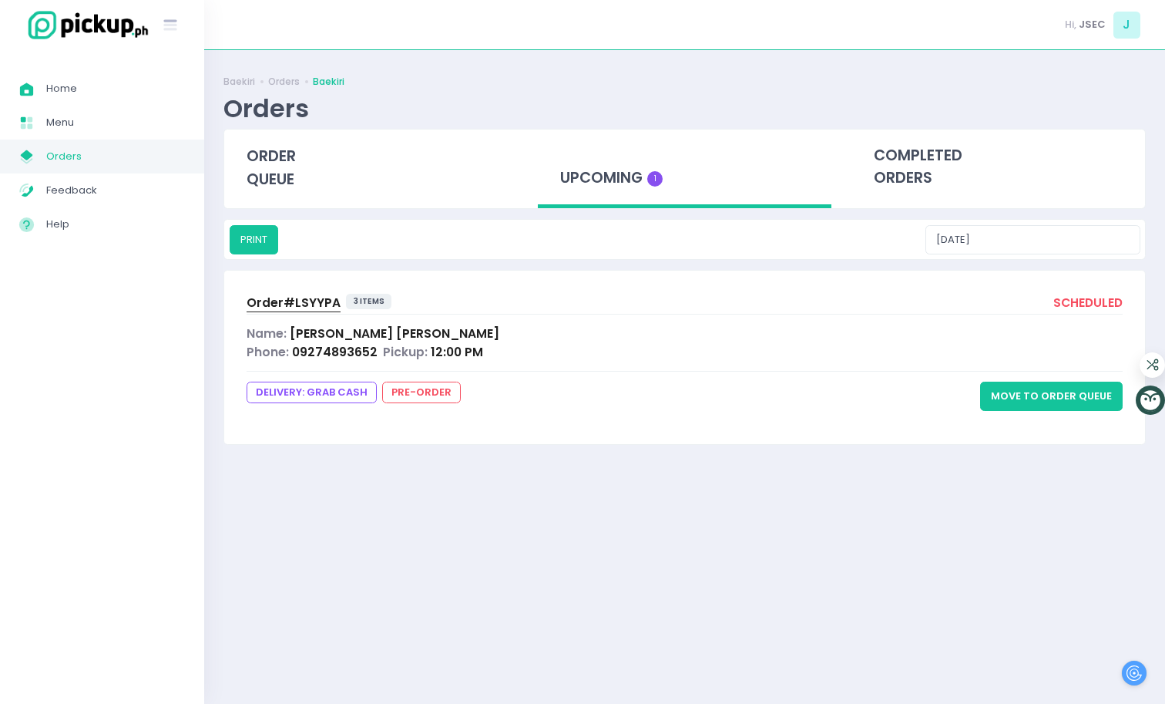
click at [761, 305] on div "Order# LSYYPA 3 items scheduled" at bounding box center [685, 304] width 876 height 21
click at [264, 305] on span "Order# LSYYPA" at bounding box center [294, 302] width 94 height 16
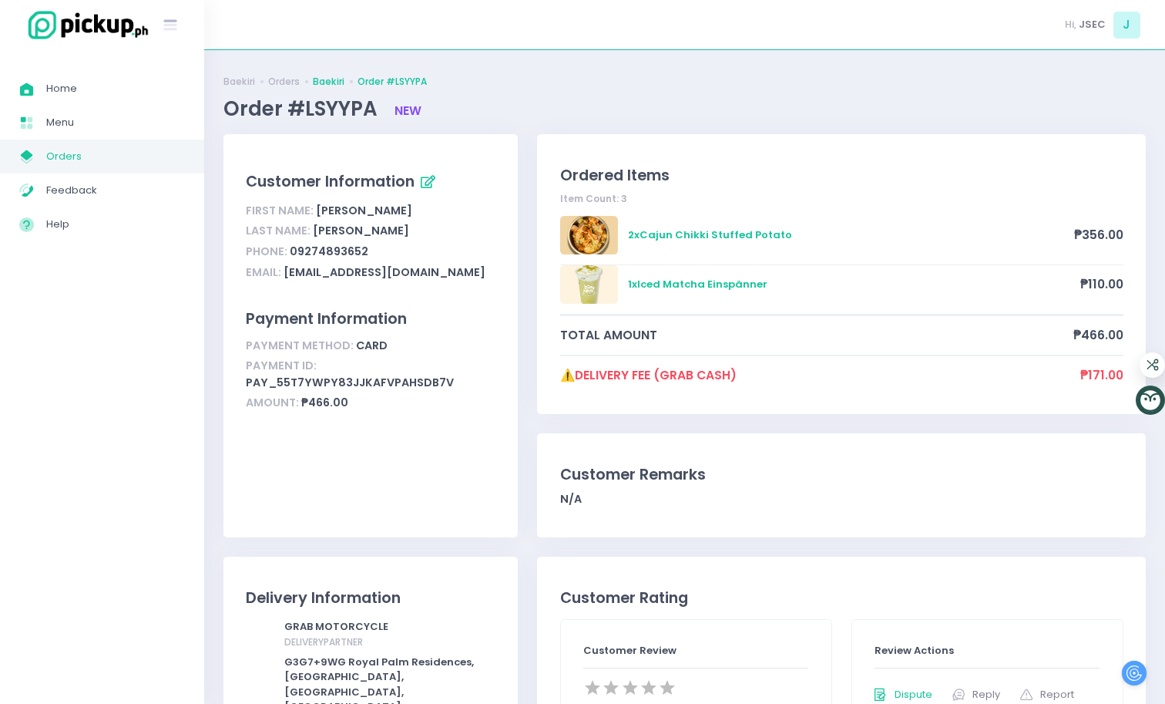
click at [331, 81] on link "Baekiri" at bounding box center [329, 82] width 32 height 14
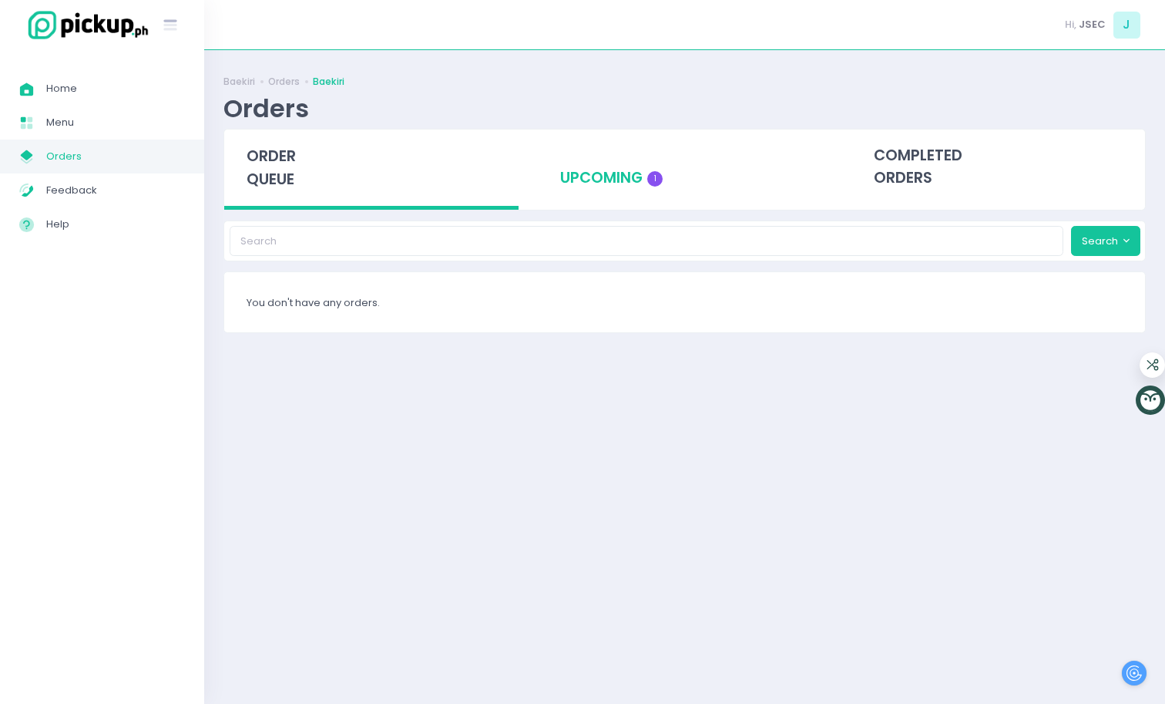
click at [620, 185] on div "upcoming 1" at bounding box center [685, 167] width 294 height 76
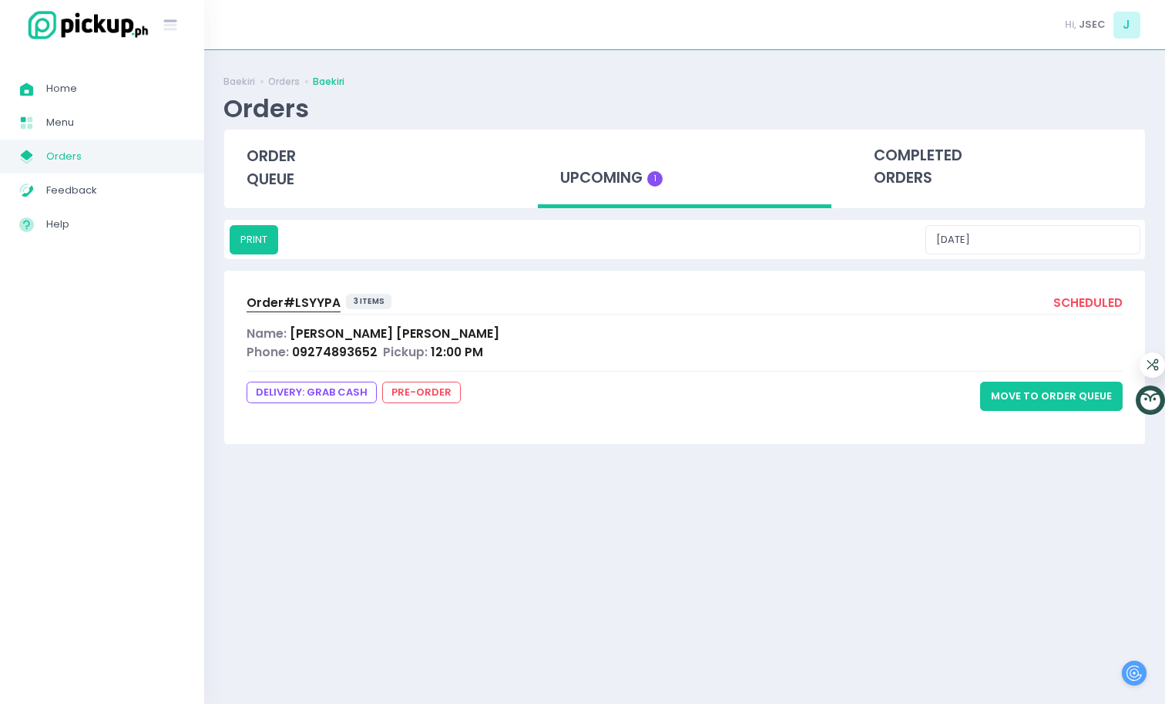
click at [1059, 400] on button "Move to Order Queue" at bounding box center [1051, 395] width 143 height 29
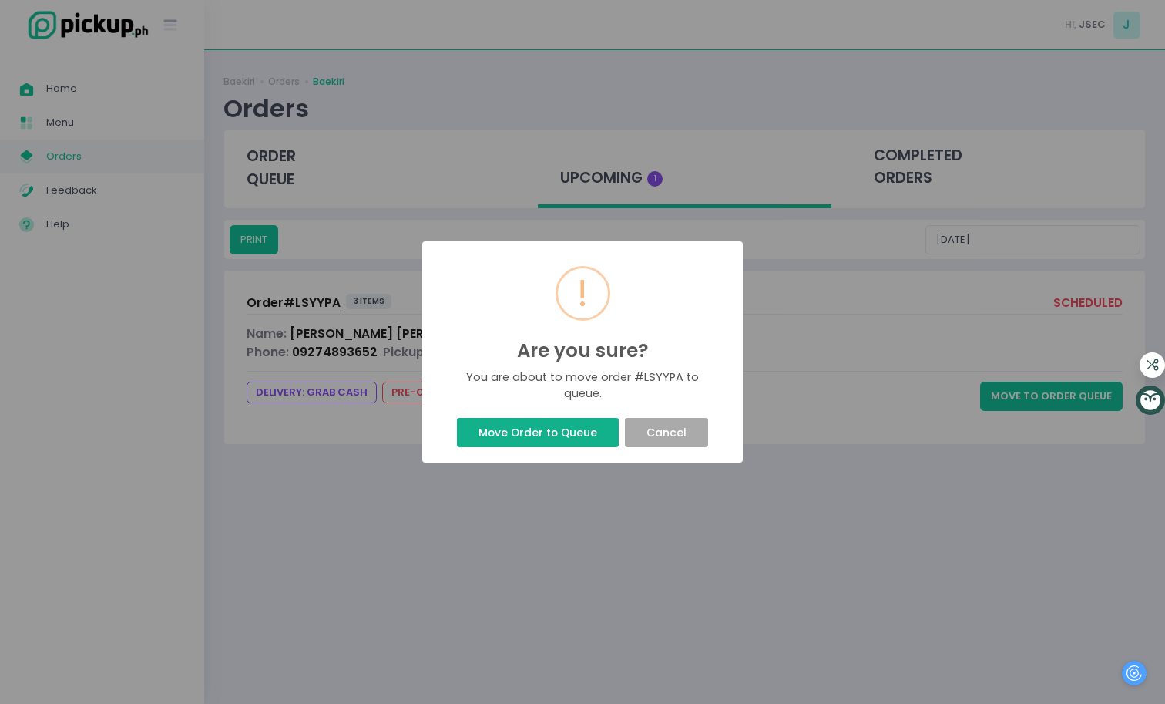
click at [553, 428] on button "Move Order to Queue" at bounding box center [537, 432] width 161 height 29
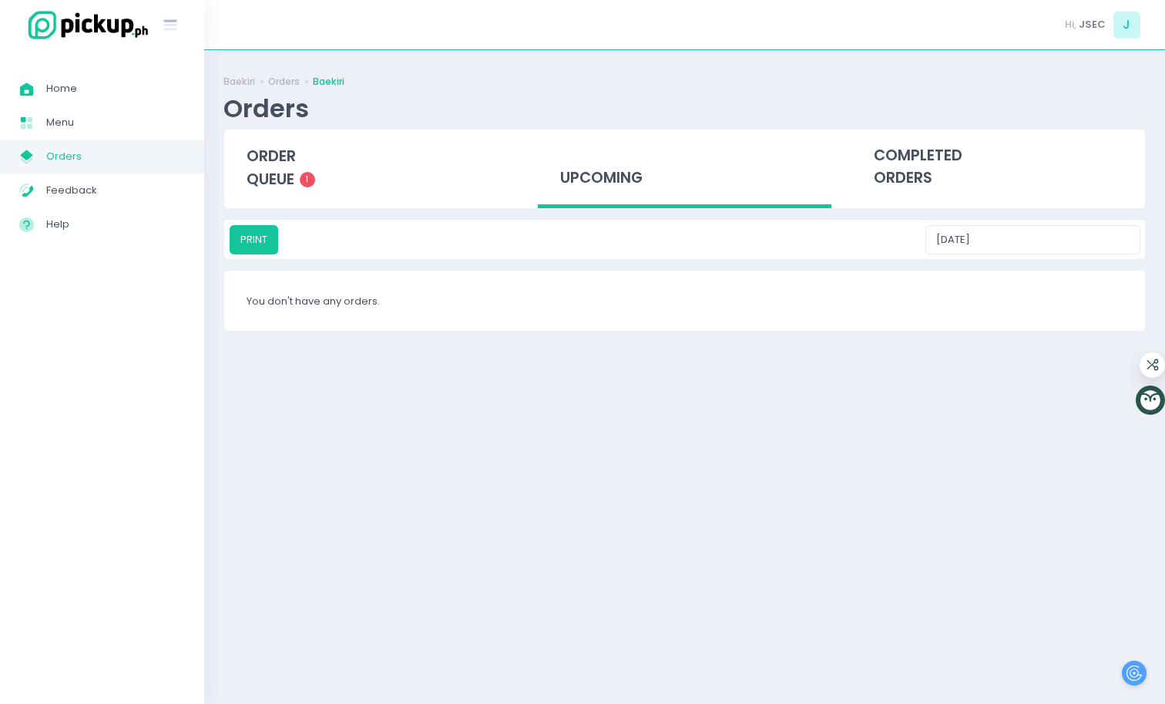
click at [568, 432] on div "Success! × Order successfully moved to queue Ok Cancel" at bounding box center [582, 352] width 1165 height 704
click at [274, 182] on span "order queue" at bounding box center [271, 168] width 49 height 44
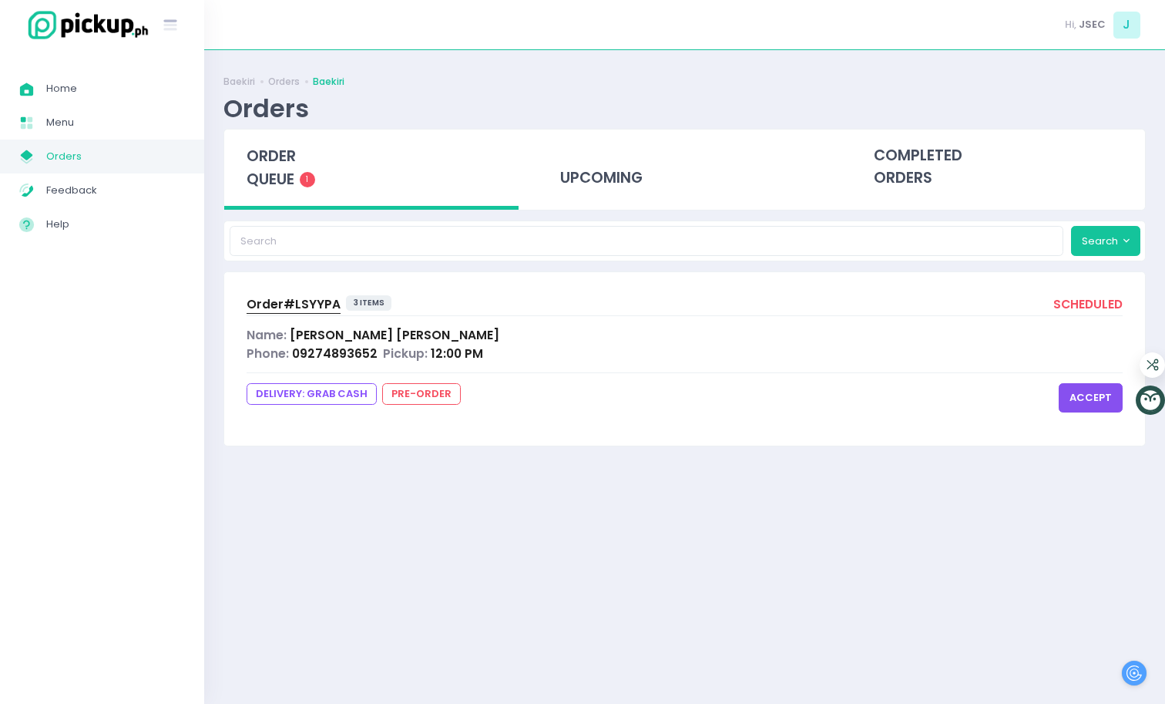
click at [311, 299] on span "Order# LSYYPA" at bounding box center [294, 304] width 94 height 16
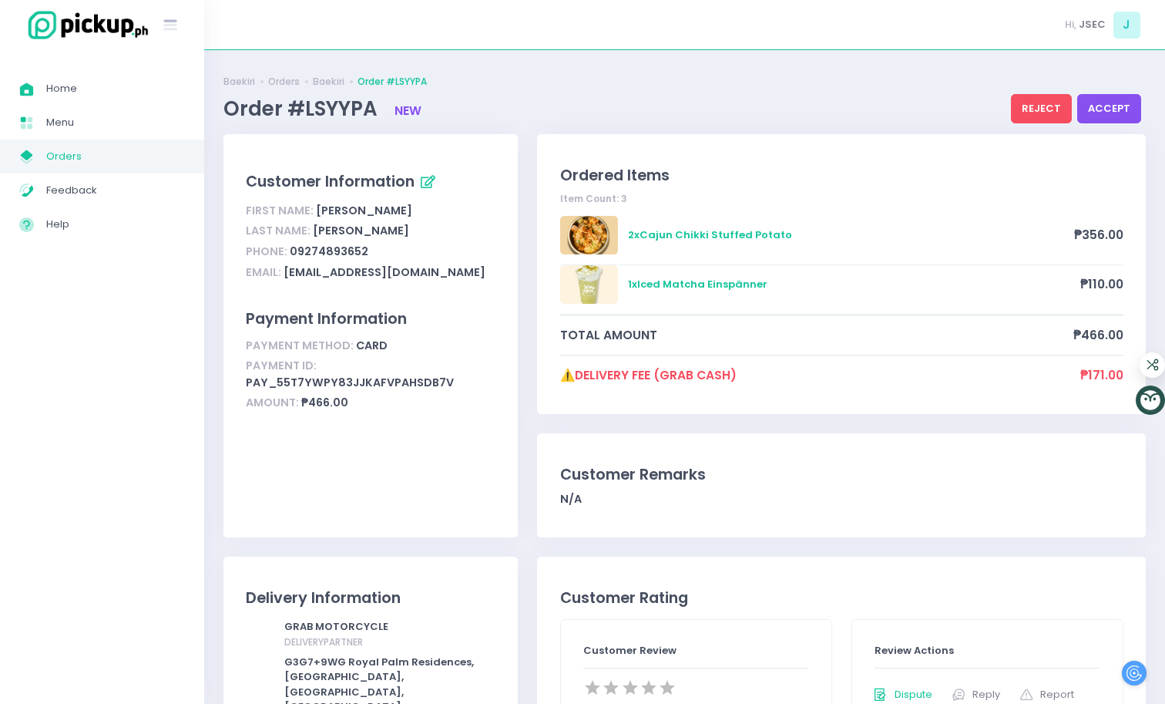
click at [1030, 110] on button "reject" at bounding box center [1041, 108] width 61 height 29
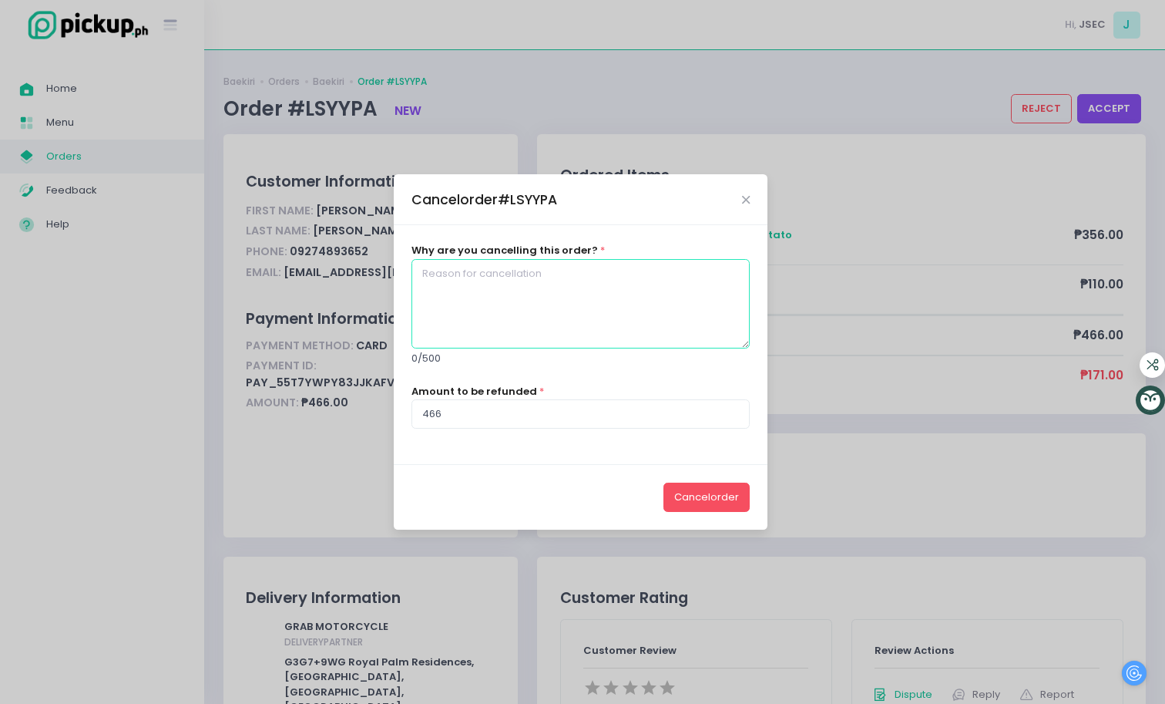
click at [598, 316] on textarea at bounding box center [581, 303] width 339 height 89
type textarea "Closed"
click at [715, 502] on button "cancel order" at bounding box center [707, 496] width 86 height 29
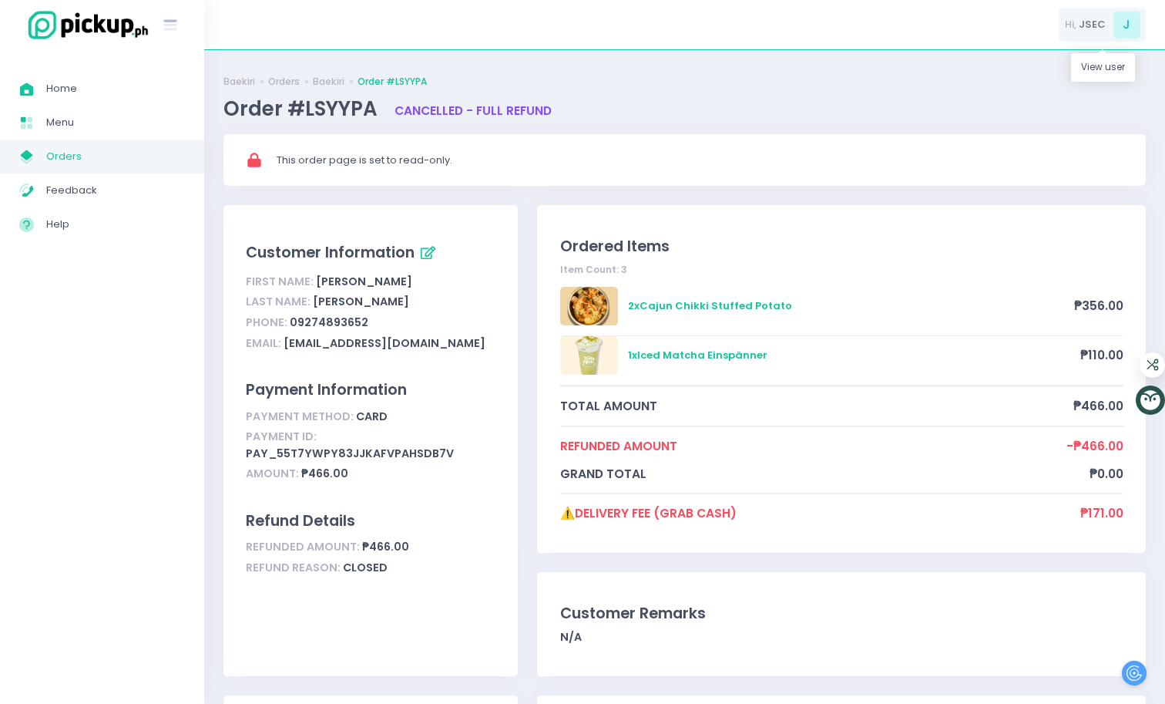
click at [1116, 27] on span "J" at bounding box center [1127, 25] width 27 height 27
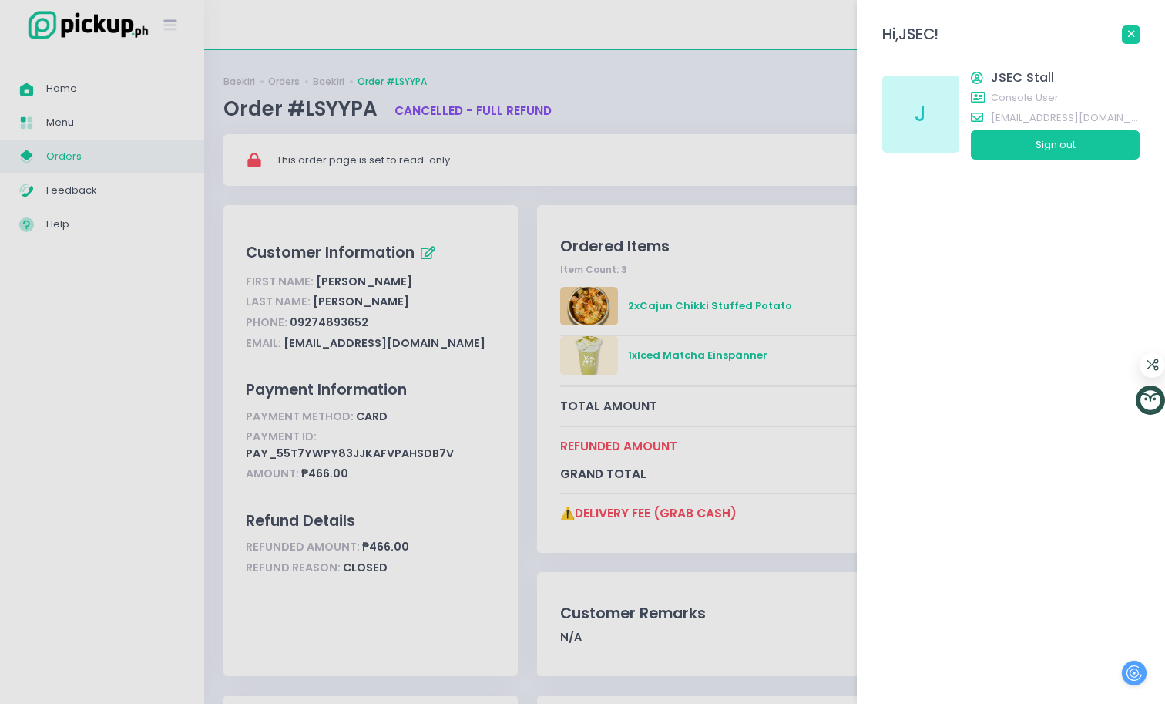
click at [1134, 29] on link at bounding box center [1131, 34] width 18 height 18
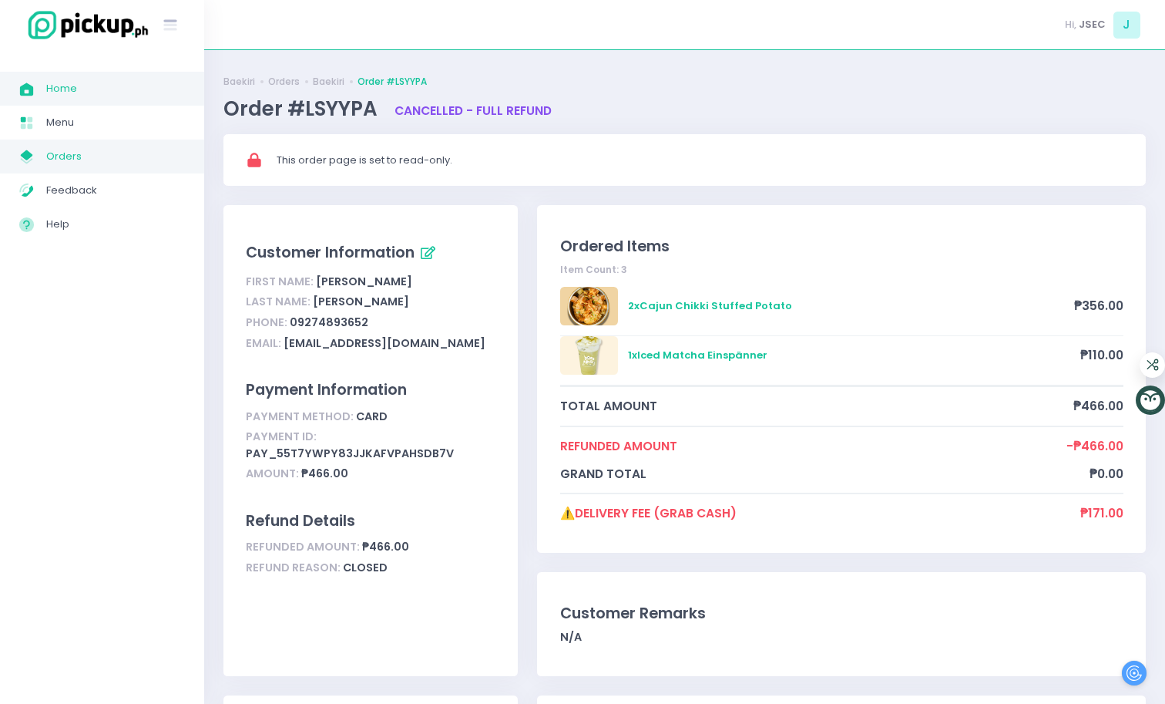
click at [79, 87] on span "Home" at bounding box center [115, 89] width 139 height 20
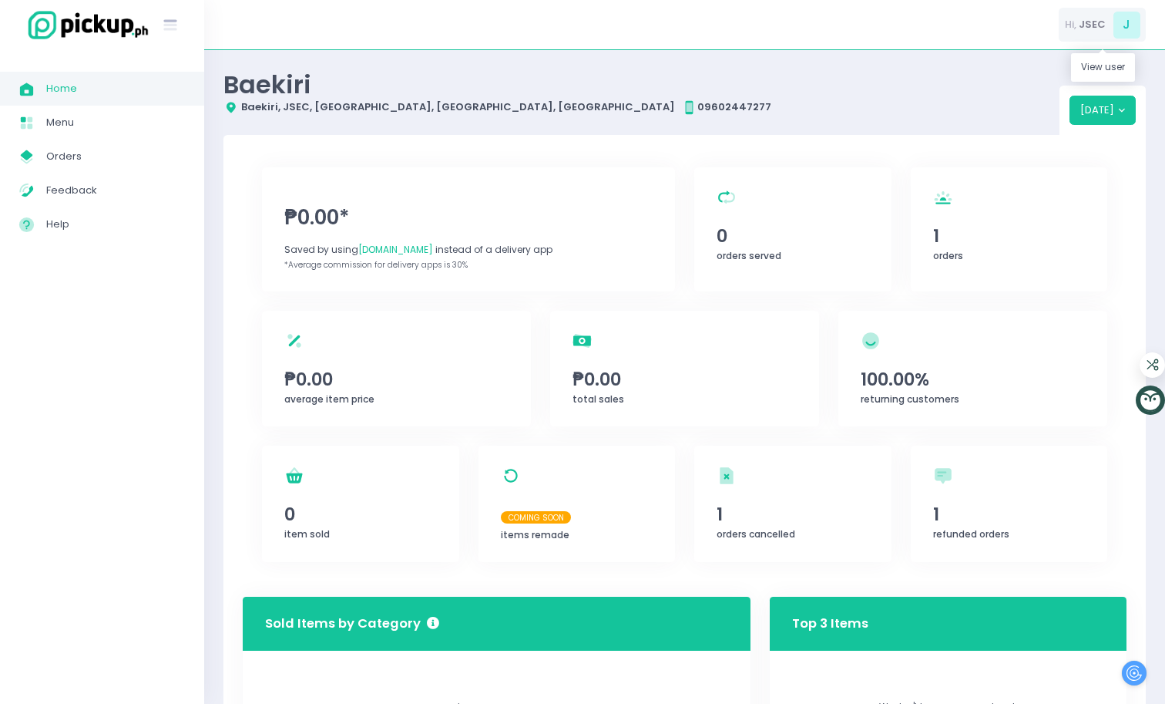
click at [1119, 21] on span "J" at bounding box center [1127, 25] width 27 height 27
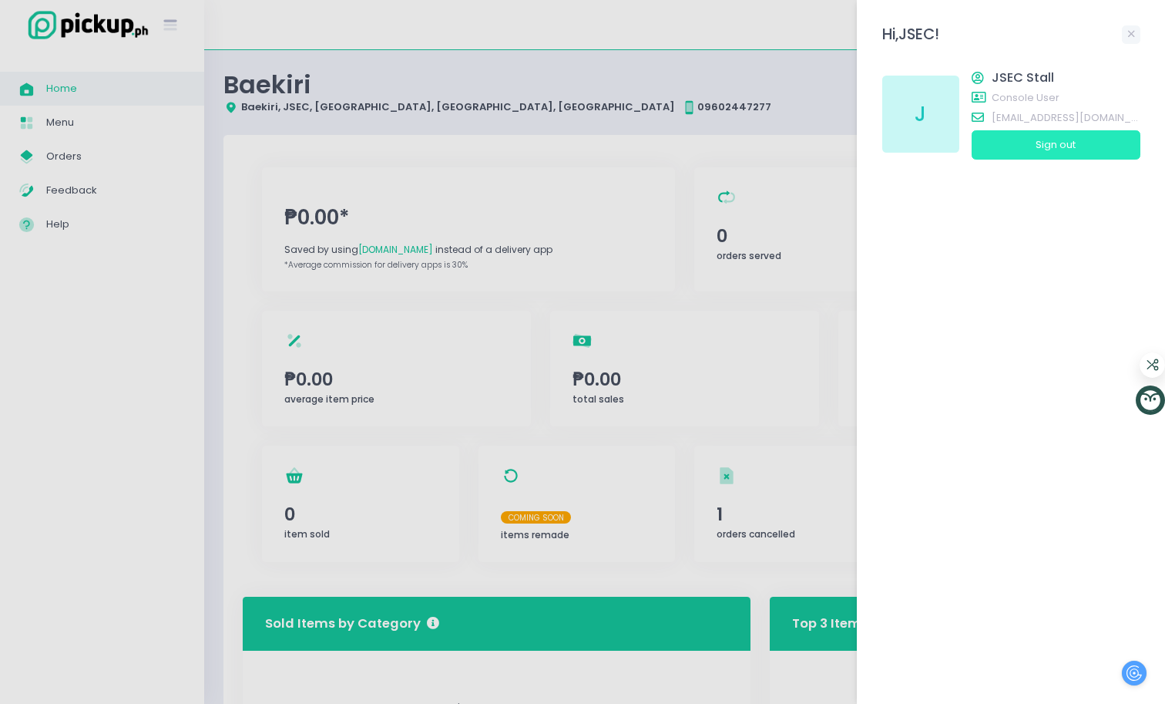
click at [1059, 143] on button "Sign out" at bounding box center [1056, 144] width 169 height 29
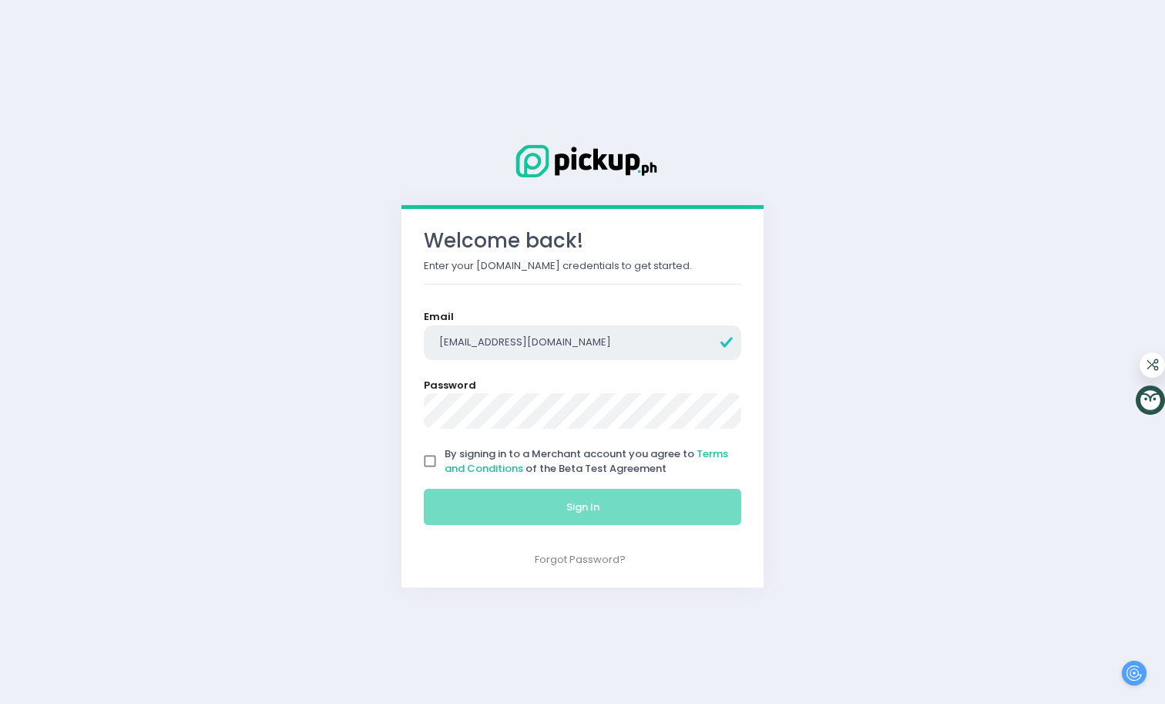
click at [442, 339] on input "[EMAIL_ADDRESS][DOMAIN_NAME]" at bounding box center [583, 342] width 318 height 35
type input "[EMAIL_ADDRESS][DOMAIN_NAME]"
click at [425, 466] on input "By signing in to a Merchant account you agree to Terms and Conditions of the Be…" at bounding box center [429, 460] width 29 height 29
checkbox input "true"
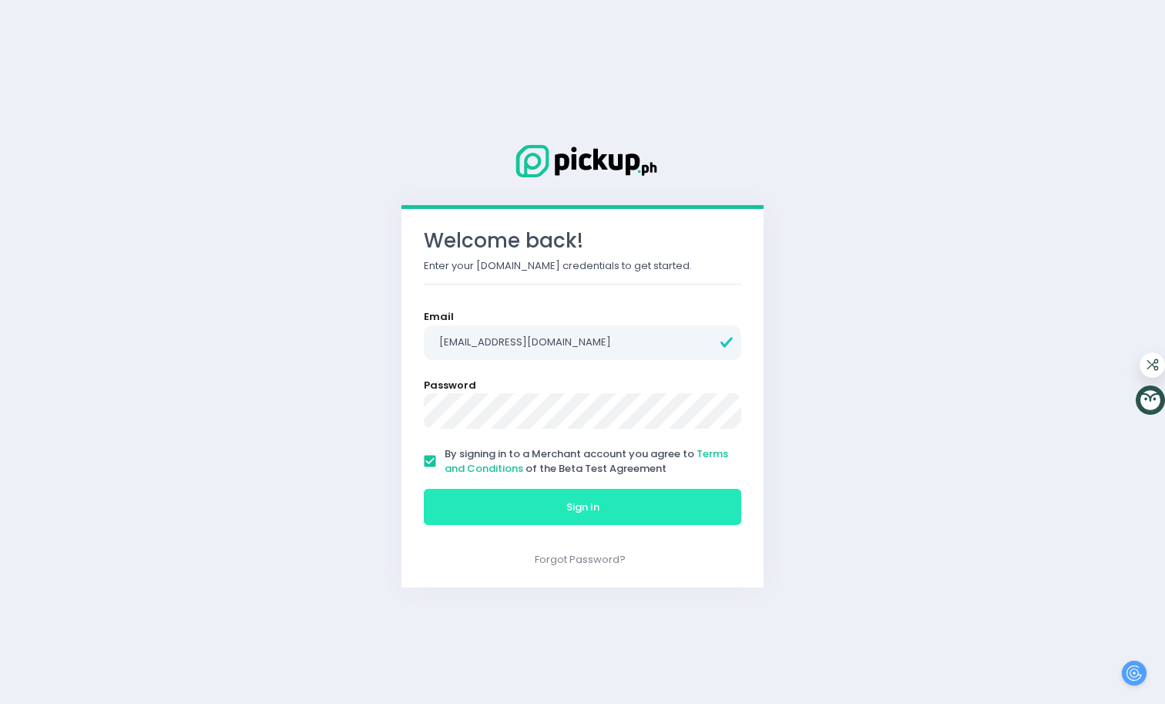
click at [484, 498] on button "Sign In" at bounding box center [583, 507] width 318 height 37
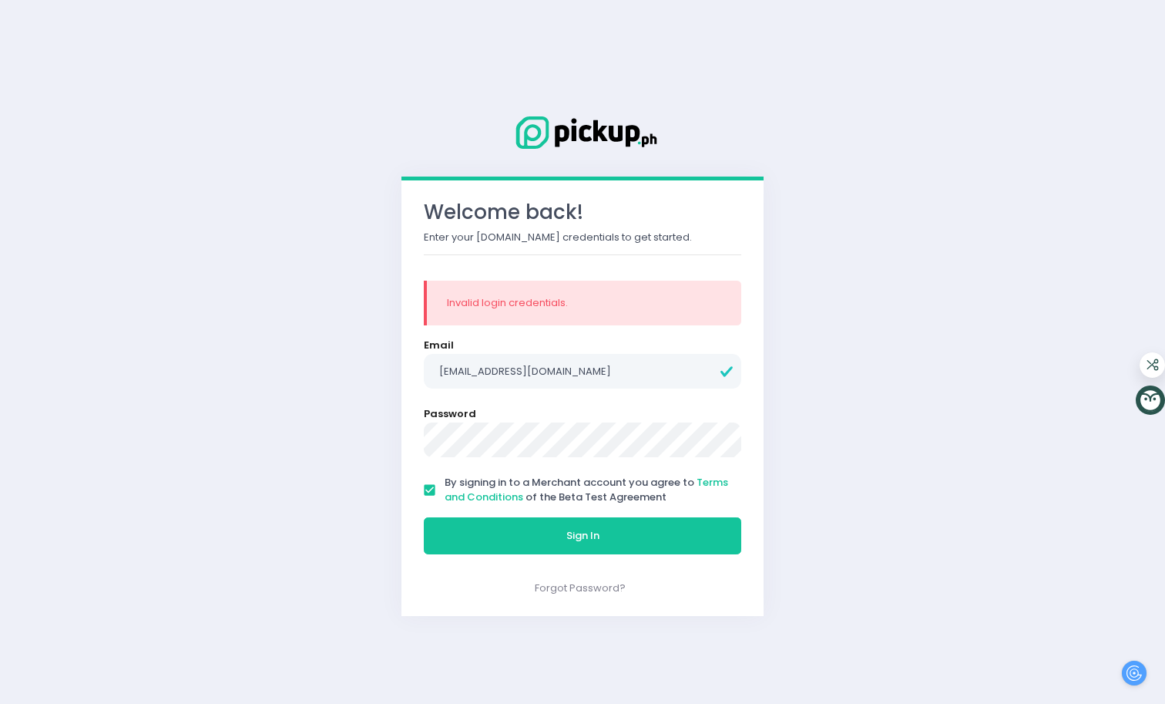
click at [424, 517] on button "Sign In" at bounding box center [583, 535] width 318 height 37
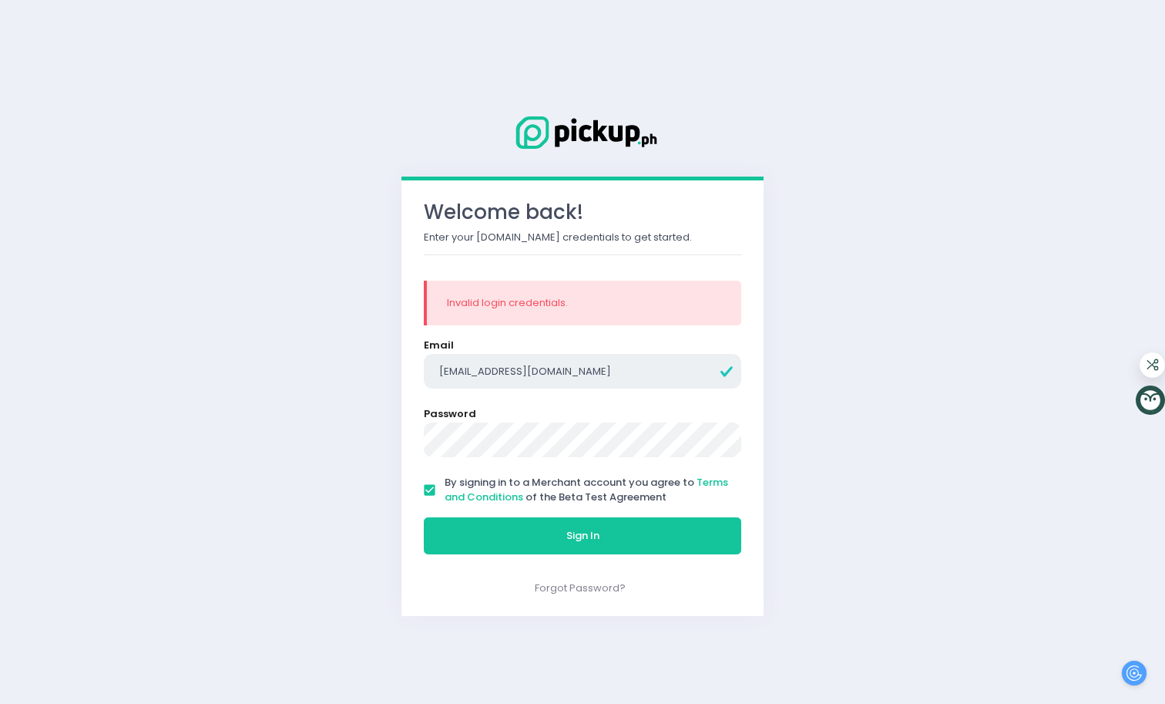
click at [445, 370] on input "[EMAIL_ADDRESS][DOMAIN_NAME]" at bounding box center [583, 371] width 318 height 35
type input "[EMAIL_ADDRESS][DOMAIN_NAME]"
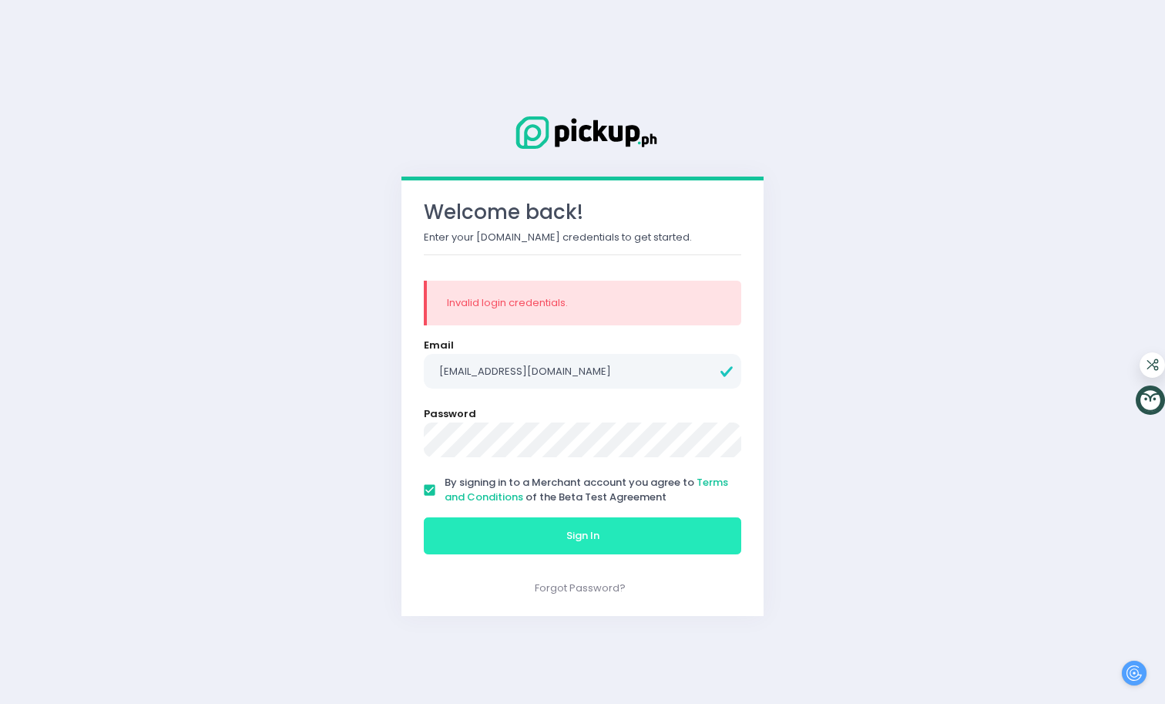
click at [535, 533] on button "Sign In" at bounding box center [583, 535] width 318 height 37
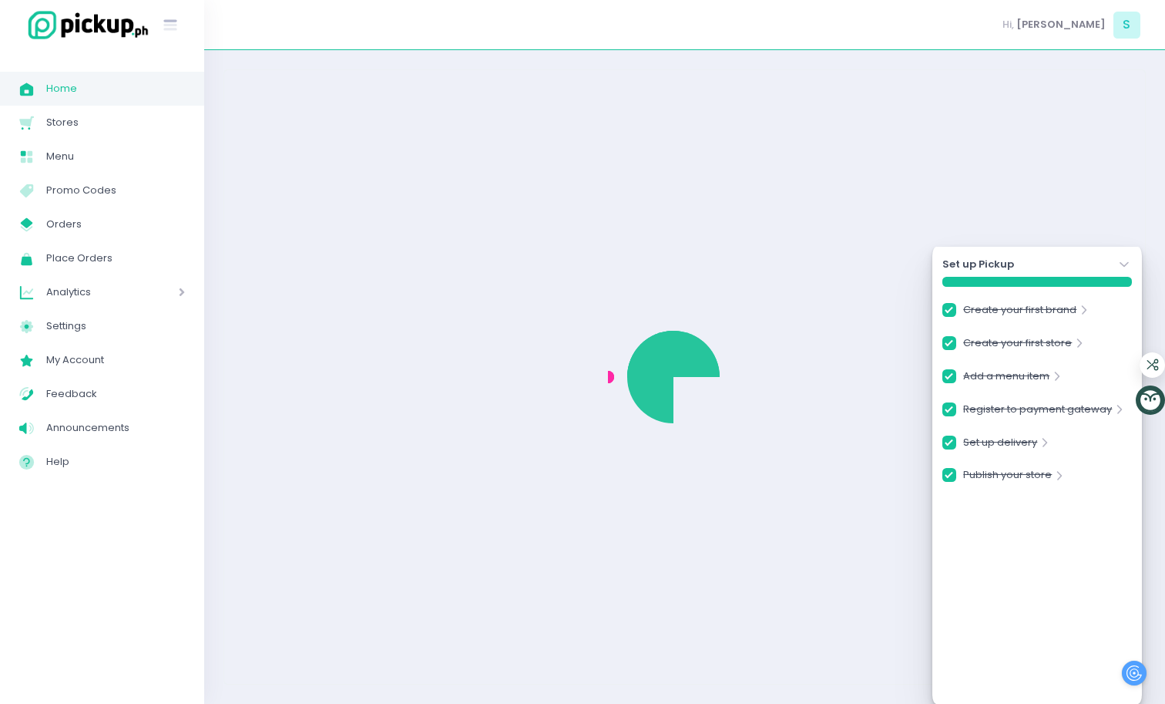
checkbox input "true"
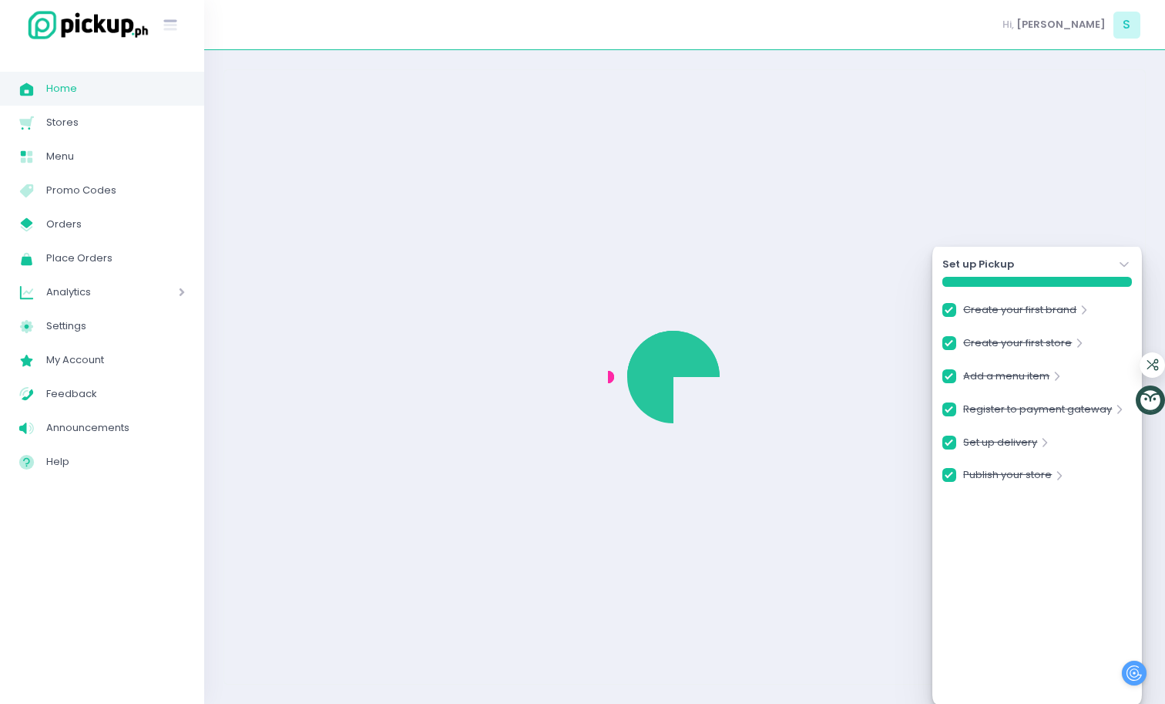
checkbox input "true"
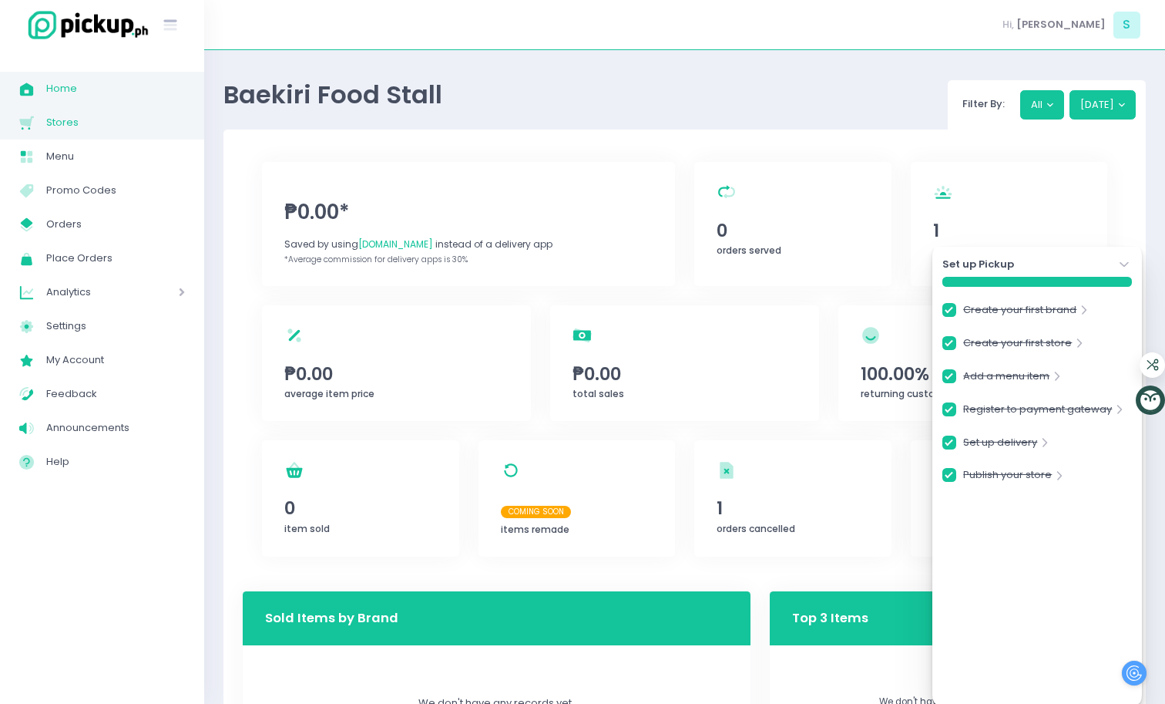
click at [68, 124] on span "Stores" at bounding box center [115, 123] width 139 height 20
checkbox input "true"
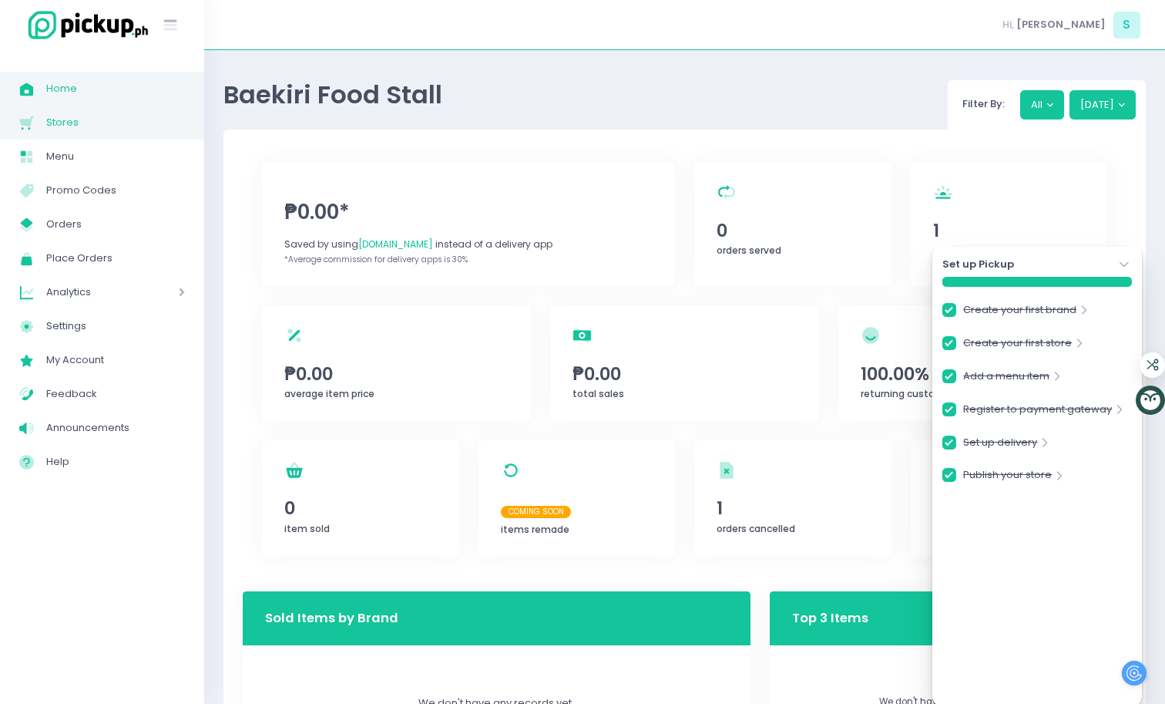
checkbox input "true"
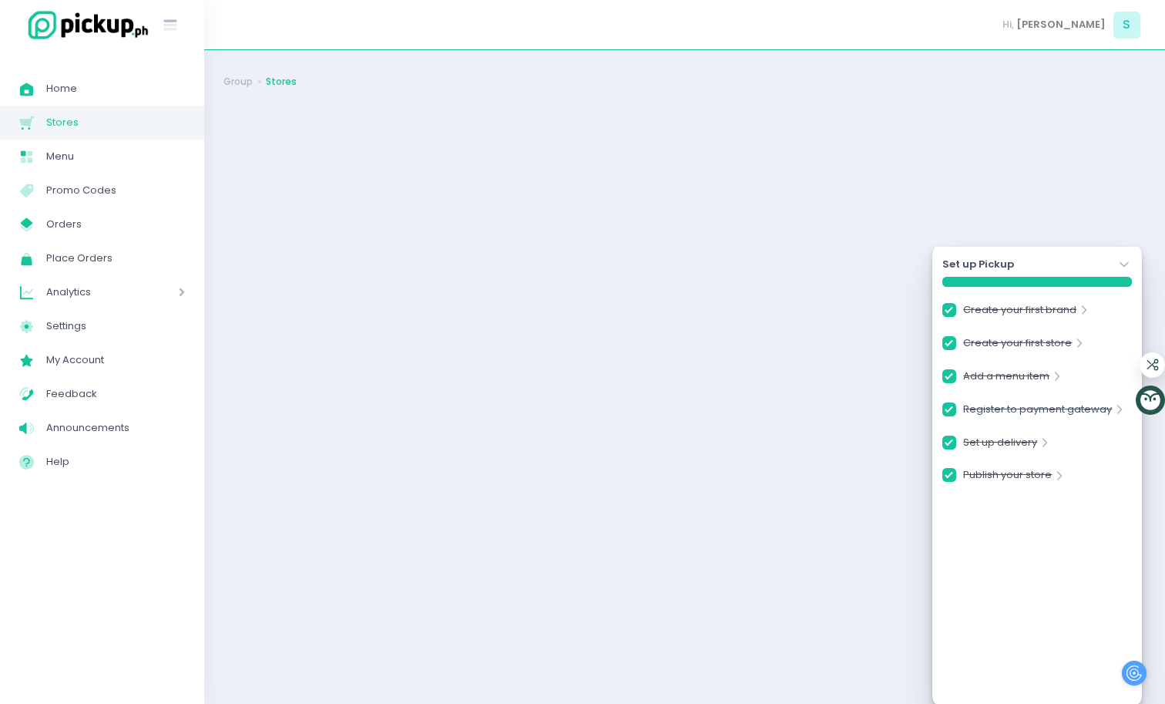
checkbox input "true"
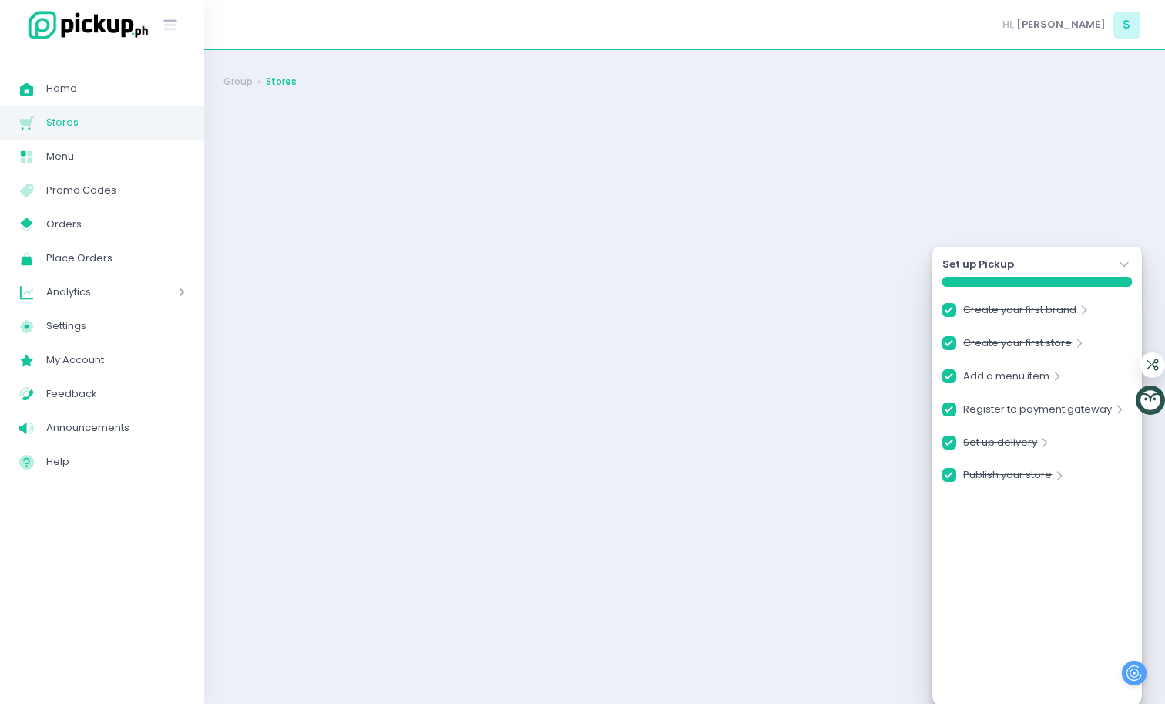
checkbox input "true"
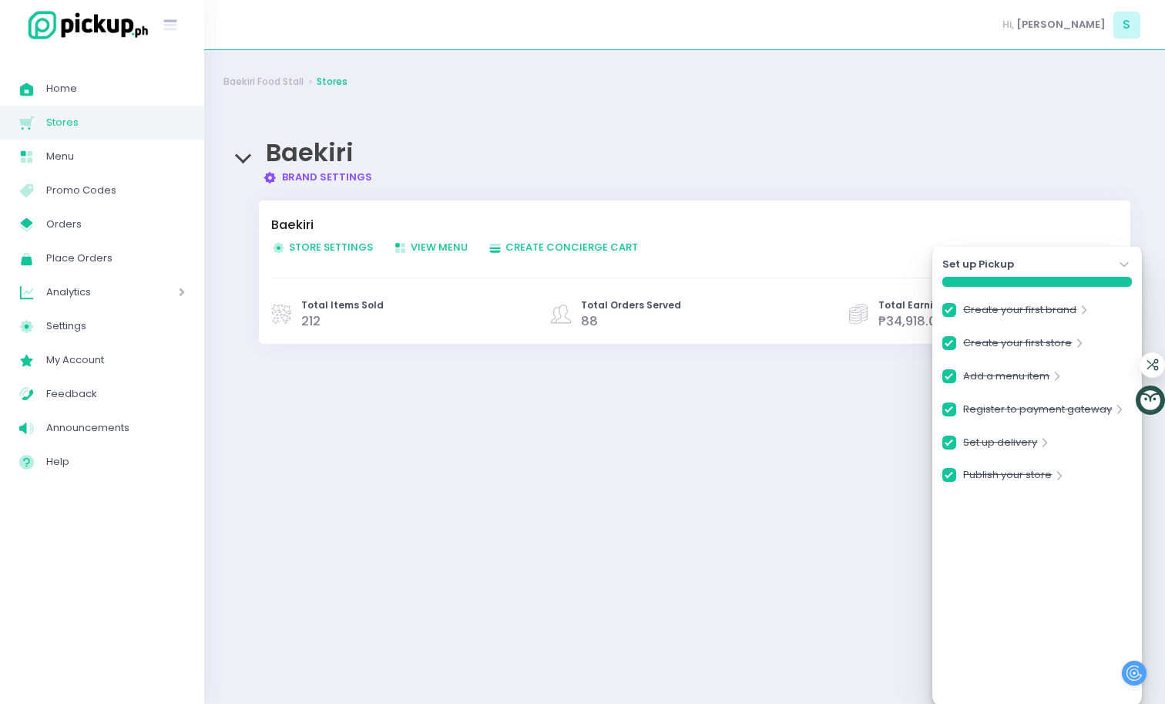
click at [602, 456] on div "Baekiri Food Stall Stores Baekiri Brand Settings Created with Sketch. Brand Set…" at bounding box center [684, 376] width 961 height 615
click at [335, 250] on span "Store Settings Created with Sketch. Store Settings" at bounding box center [322, 247] width 102 height 15
checkbox input "true"
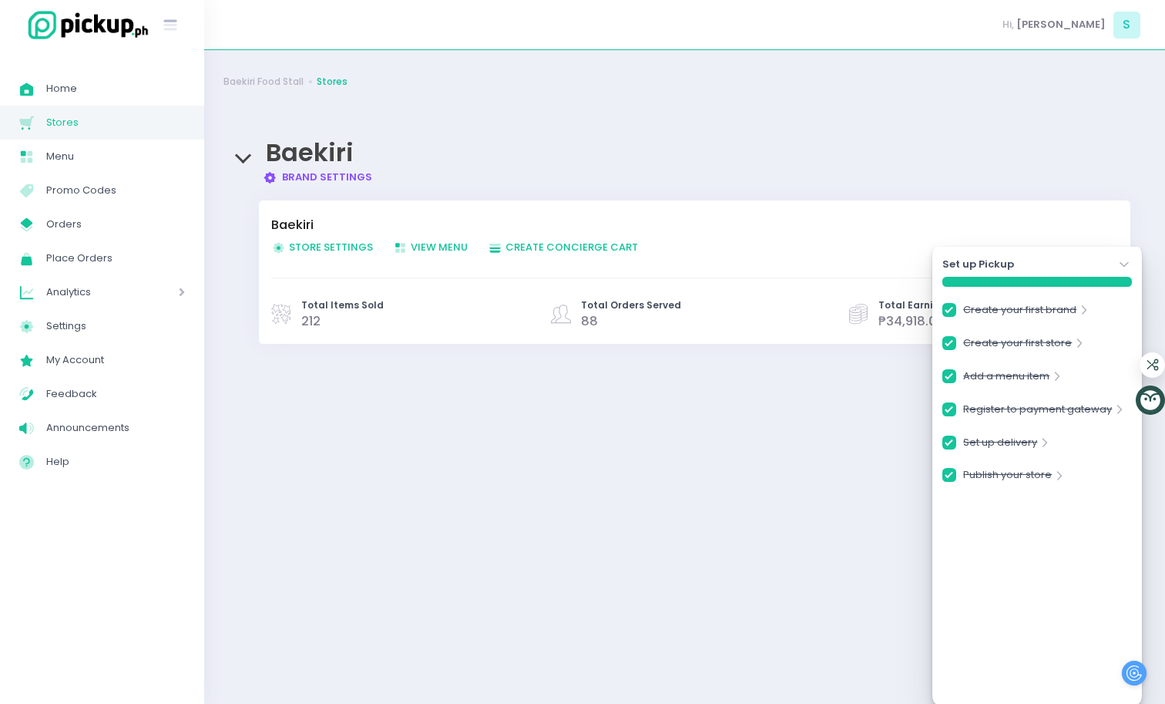
checkbox input "true"
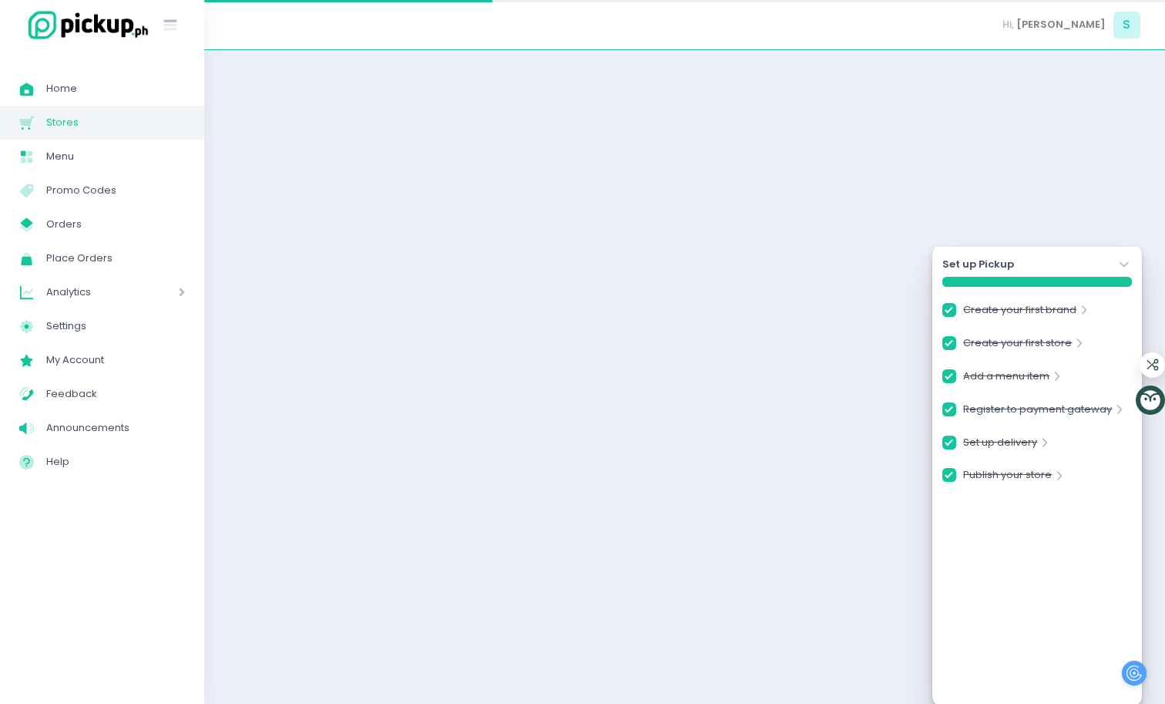
checkbox input "true"
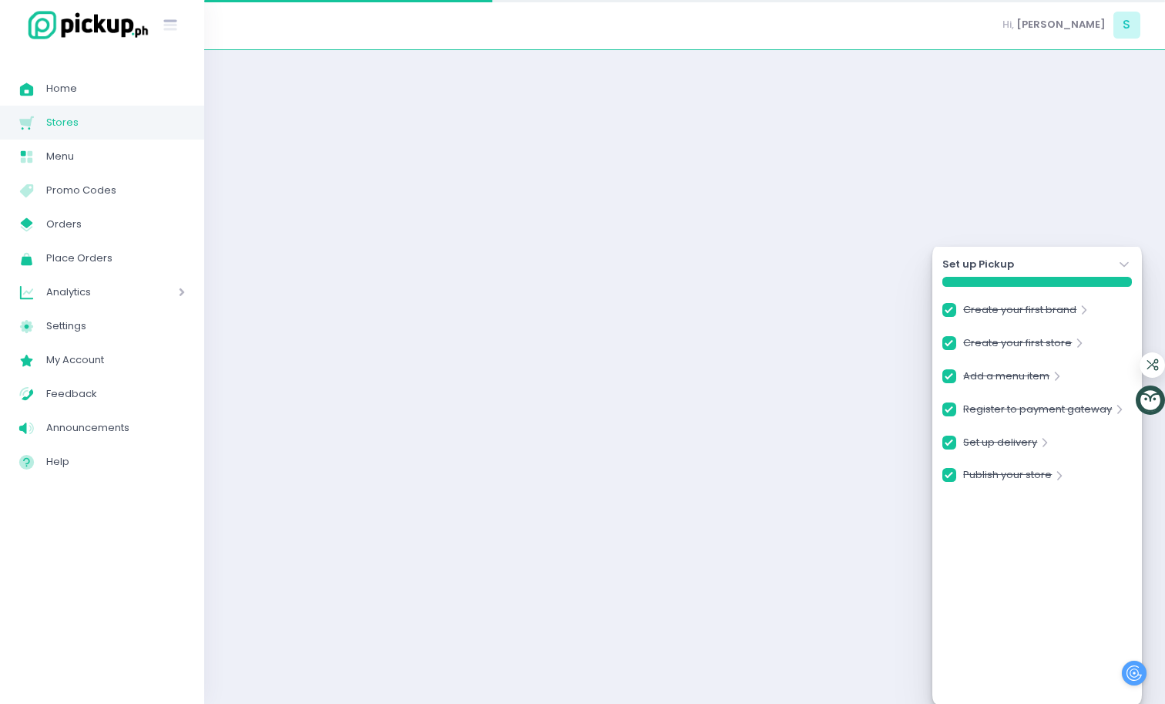
checkbox input "true"
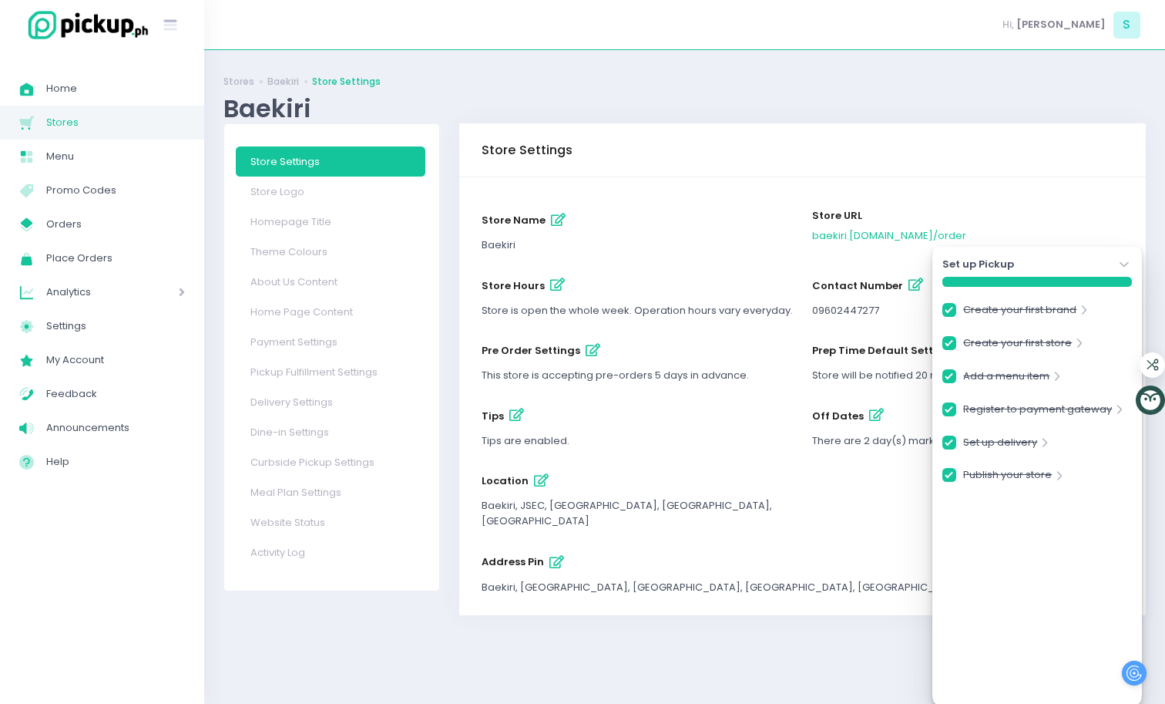
click at [1124, 263] on icon "Stockholm-icons / Navigation / Angle-down Created with Sketch." at bounding box center [1124, 264] width 15 height 15
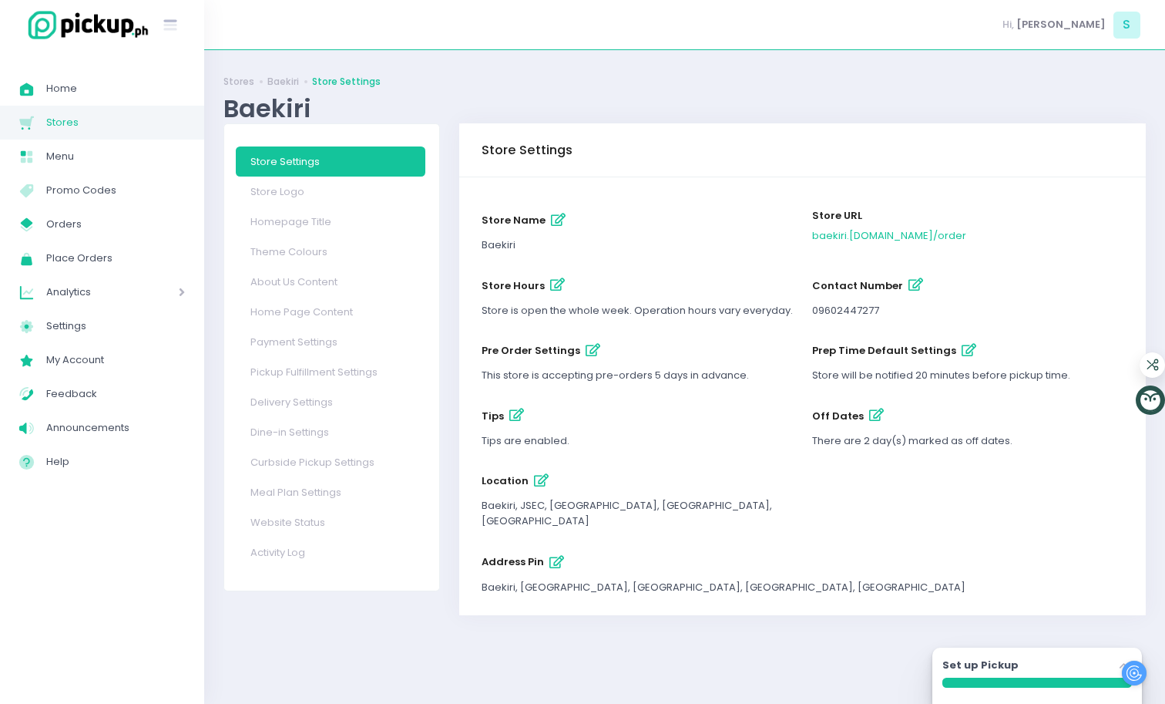
click at [872, 421] on icon "button" at bounding box center [876, 414] width 15 height 13
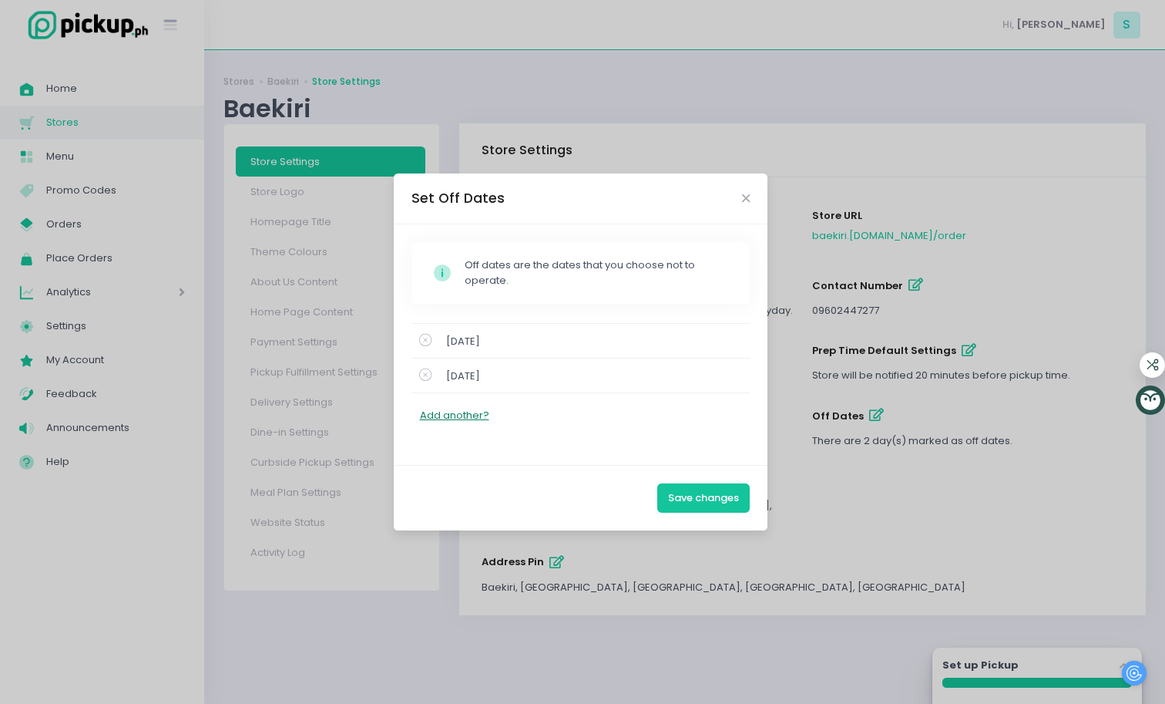
click at [442, 417] on button "Add another?" at bounding box center [454, 414] width 71 height 29
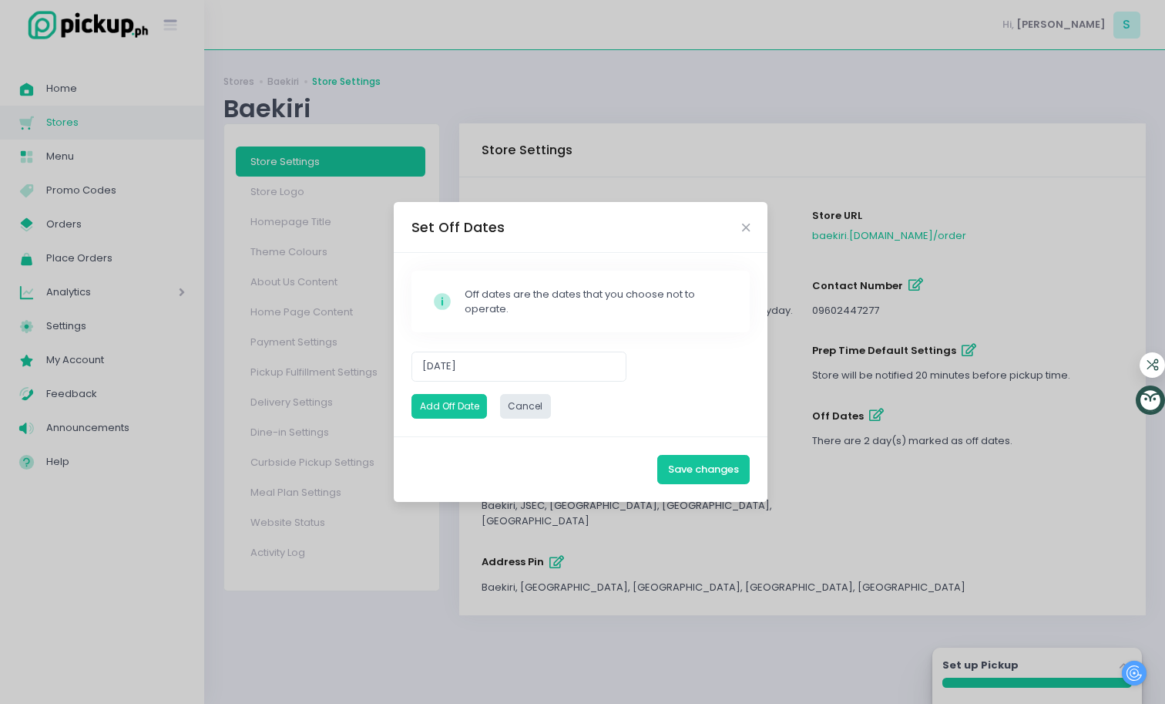
click at [750, 226] on div "Set Off Dates" at bounding box center [581, 227] width 374 height 51
click at [738, 225] on div "Set Off Dates" at bounding box center [581, 227] width 374 height 51
click at [699, 475] on button "Save changes" at bounding box center [703, 469] width 92 height 29
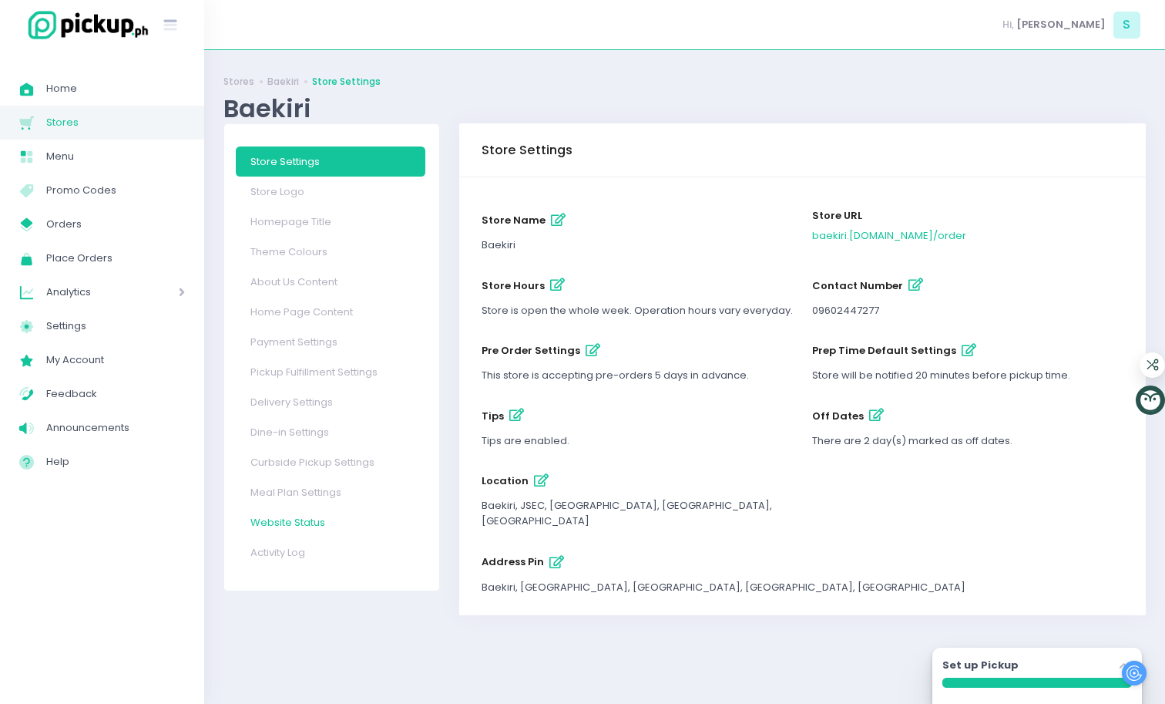
click at [302, 531] on link "Website Status" at bounding box center [331, 522] width 190 height 30
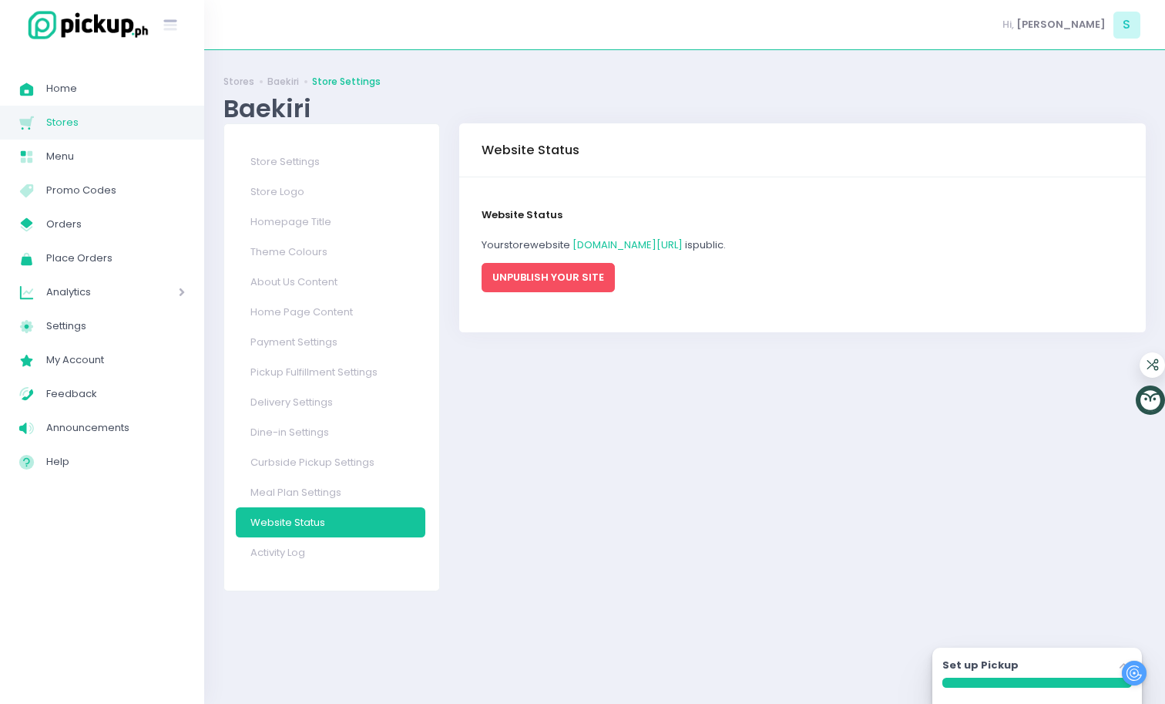
click at [571, 275] on button "UNPUBLISH YOUR SITE" at bounding box center [548, 277] width 133 height 29
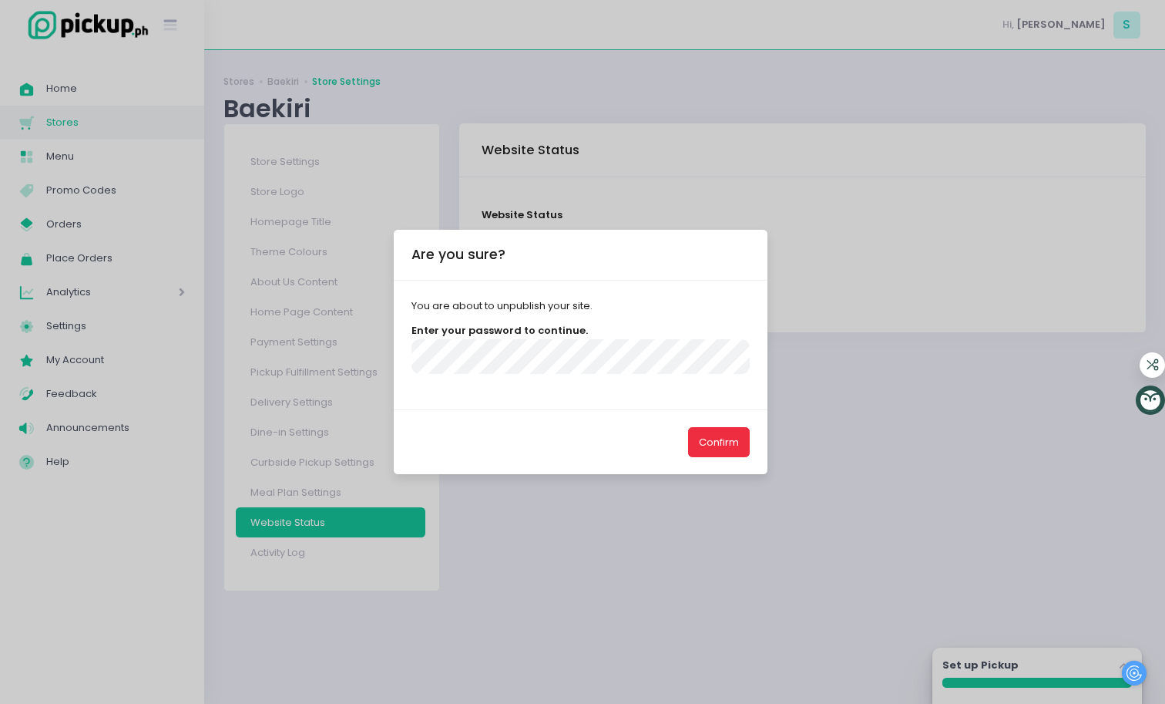
click at [719, 438] on button "Confirm" at bounding box center [719, 441] width 62 height 29
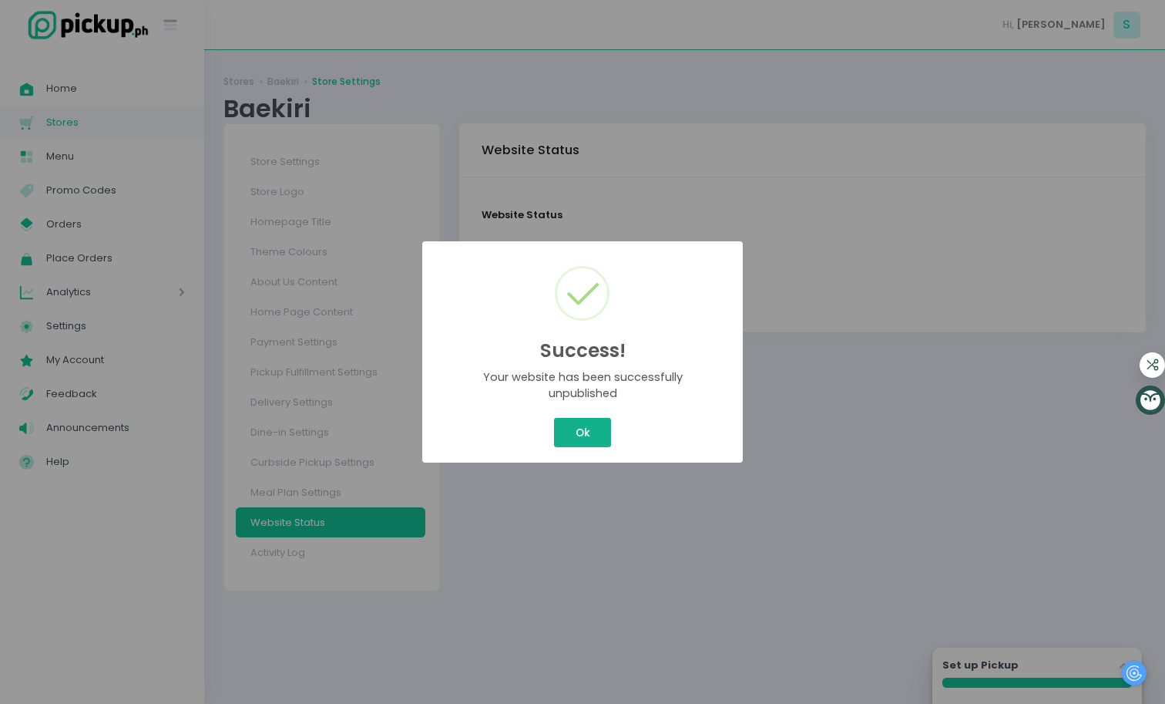
click at [607, 433] on div "Success! × Your website has been successfully unpublished Ok Cancel" at bounding box center [582, 352] width 1165 height 704
